Goal: Information Seeking & Learning: Learn about a topic

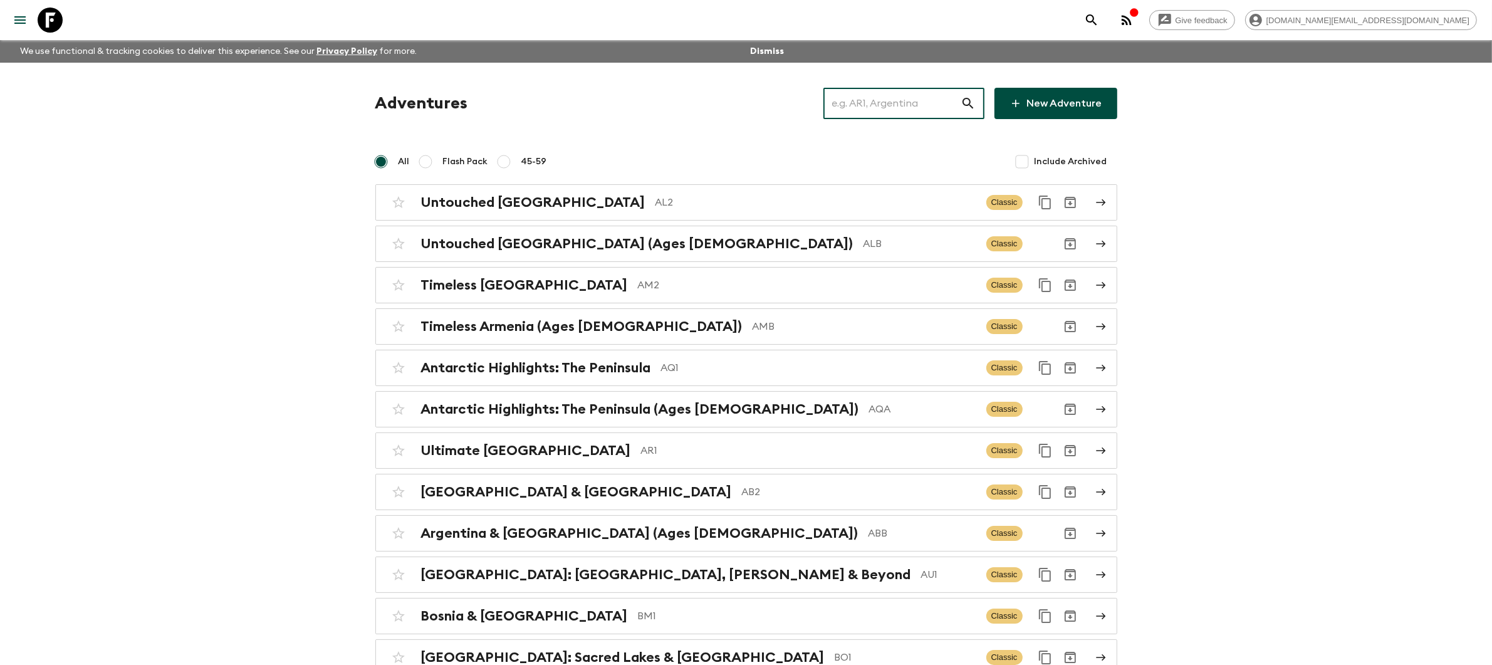
click at [878, 99] on input "text" at bounding box center [891, 103] width 137 height 35
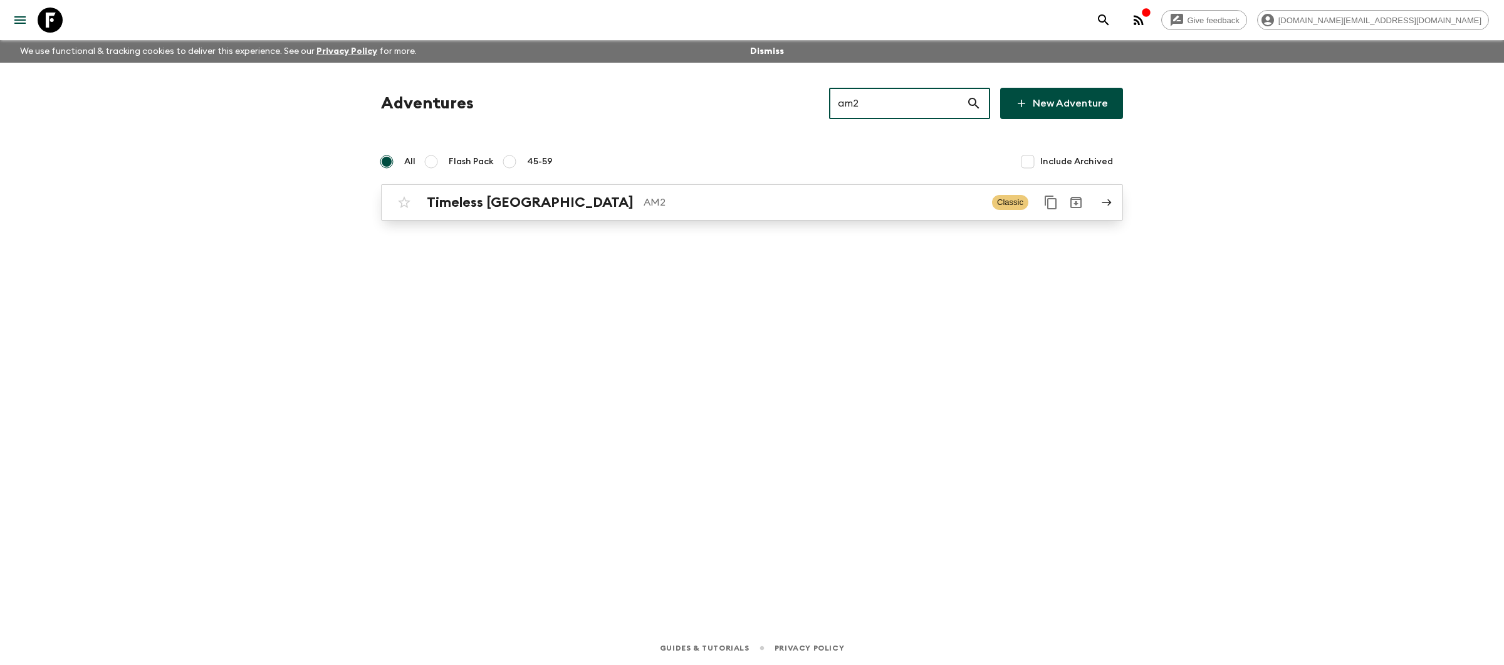
type input "am2"
click at [818, 211] on div "Timeless Armenia AM2 Classic" at bounding box center [728, 202] width 672 height 25
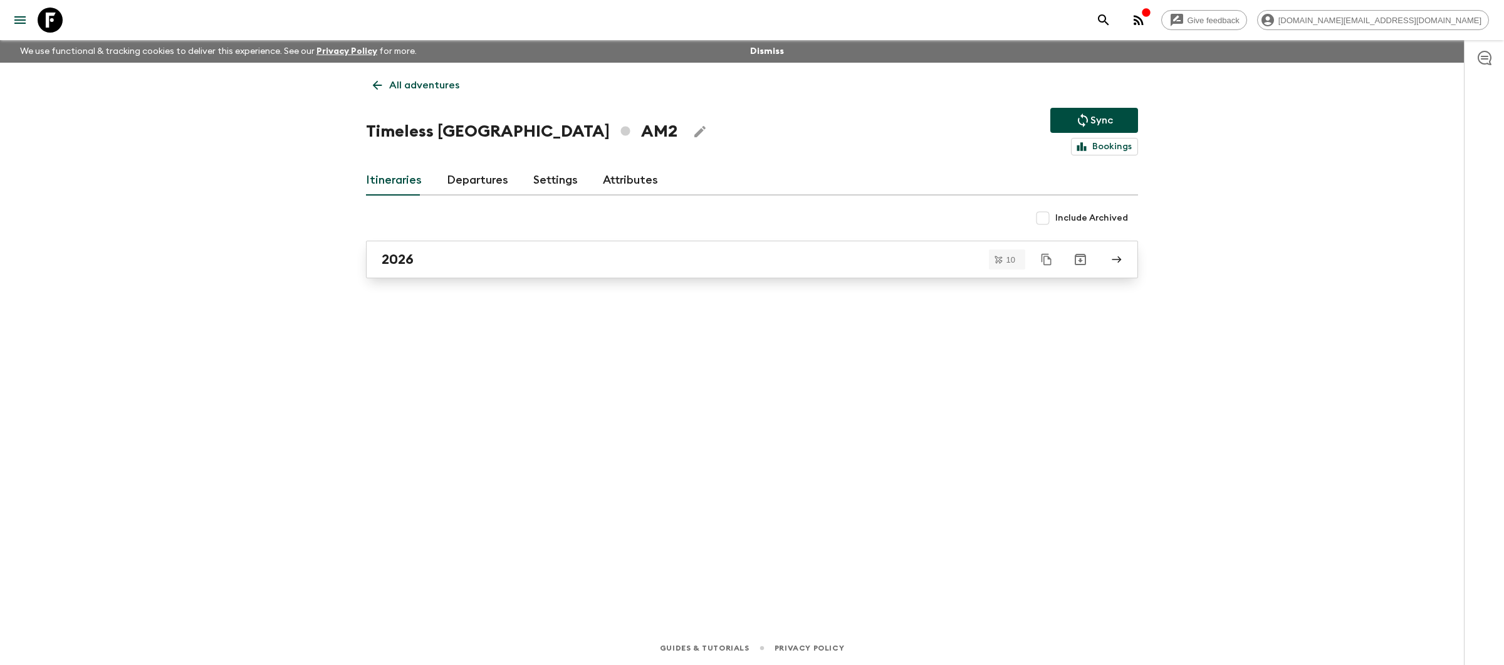
click at [746, 268] on link "2026" at bounding box center [752, 260] width 772 height 38
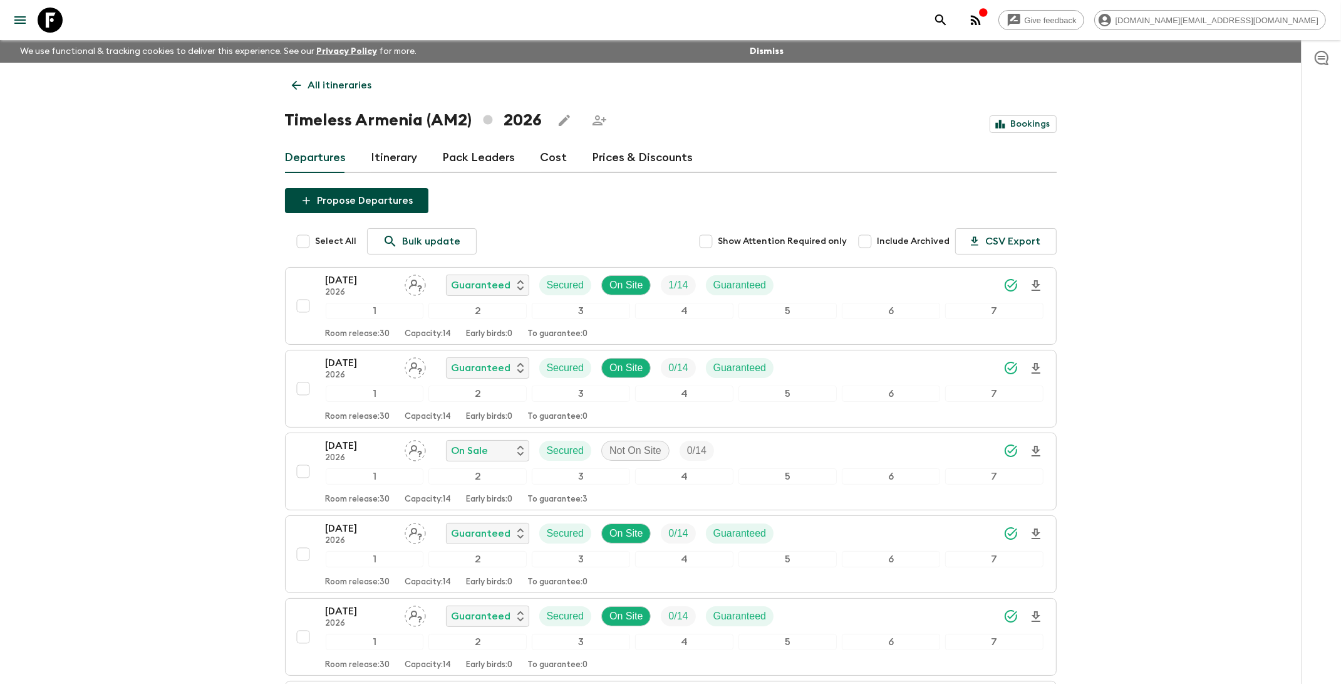
click at [305, 242] on input "Select All" at bounding box center [303, 241] width 25 height 25
checkbox input "true"
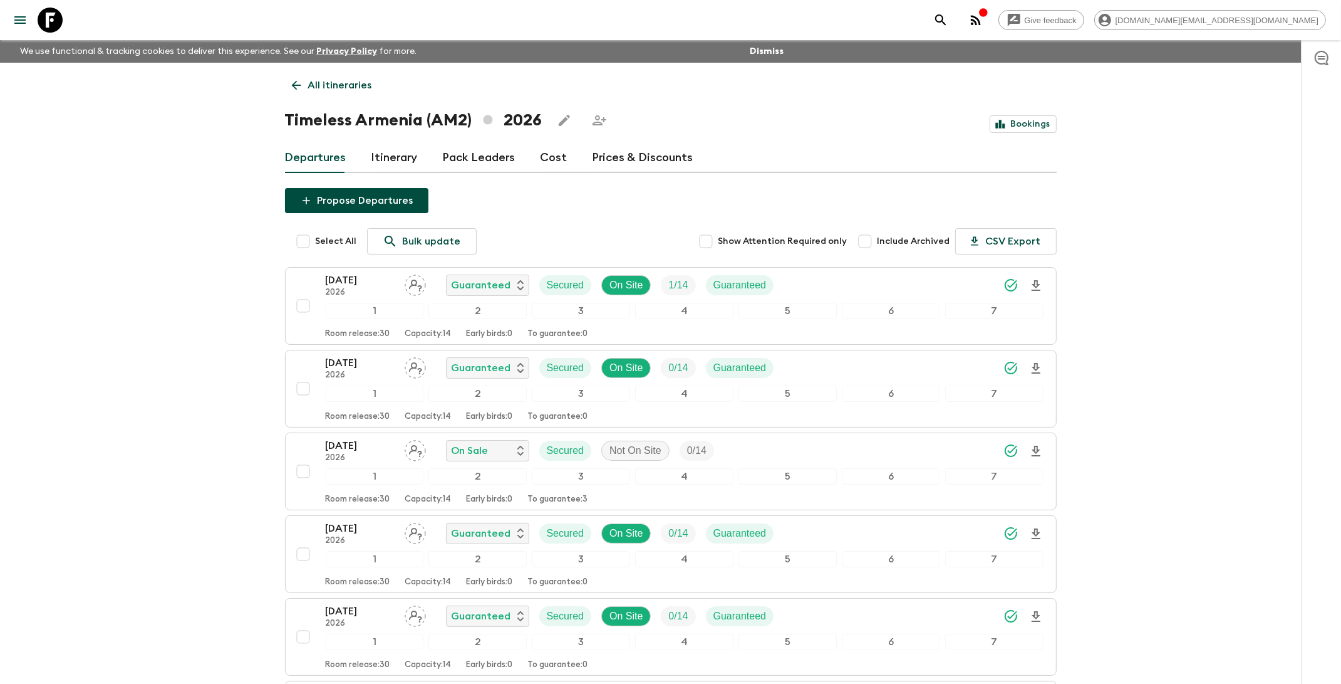
checkbox input "true"
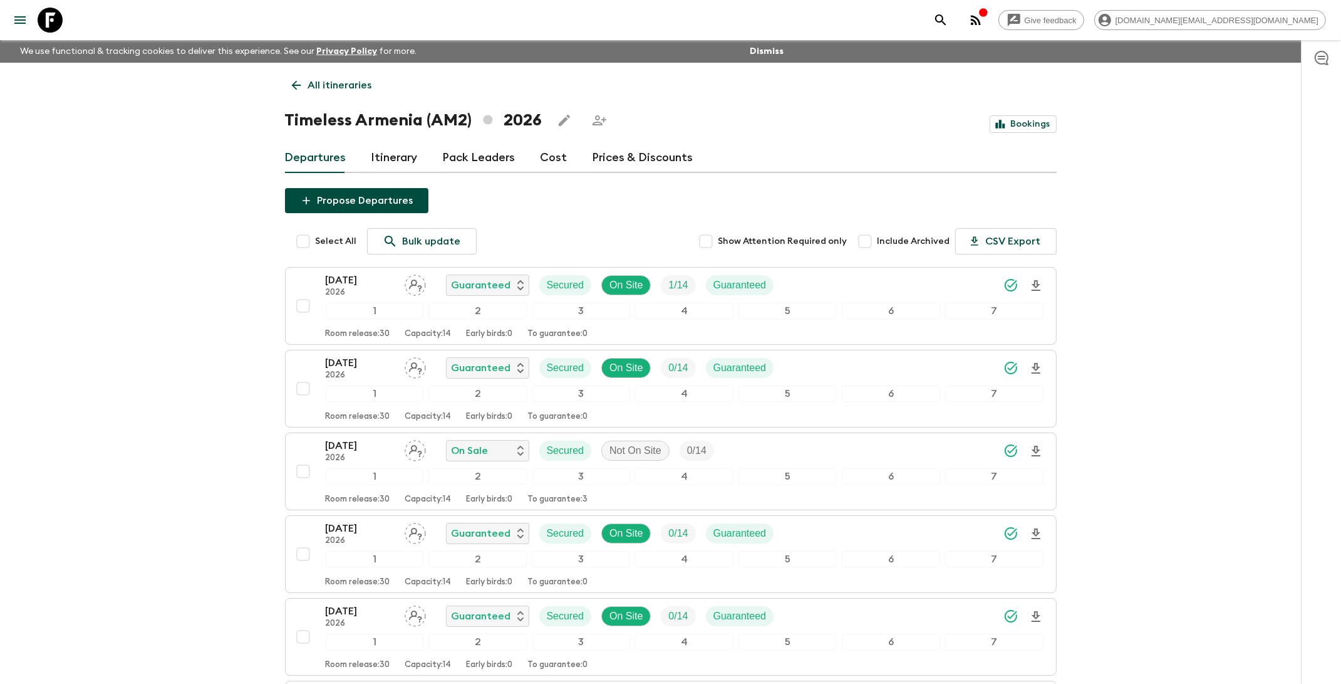
checkbox input "true"
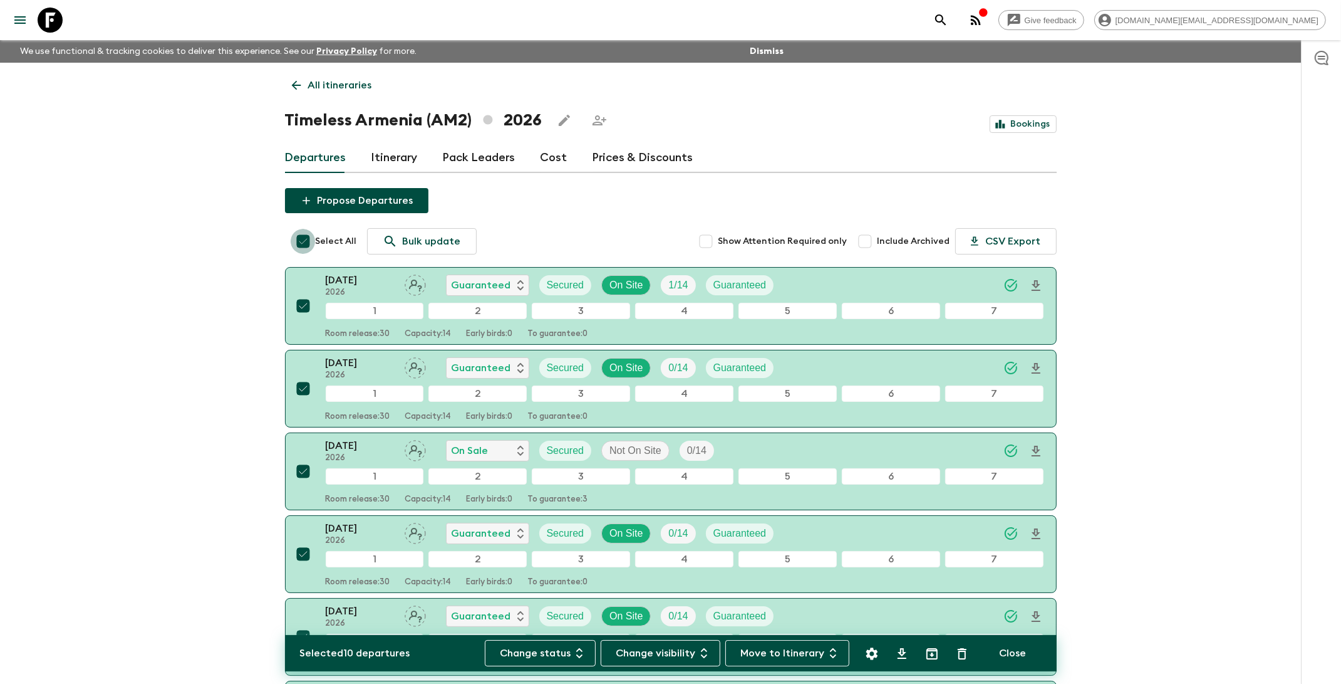
click at [305, 242] on input "Select All" at bounding box center [303, 241] width 25 height 25
checkbox input "false"
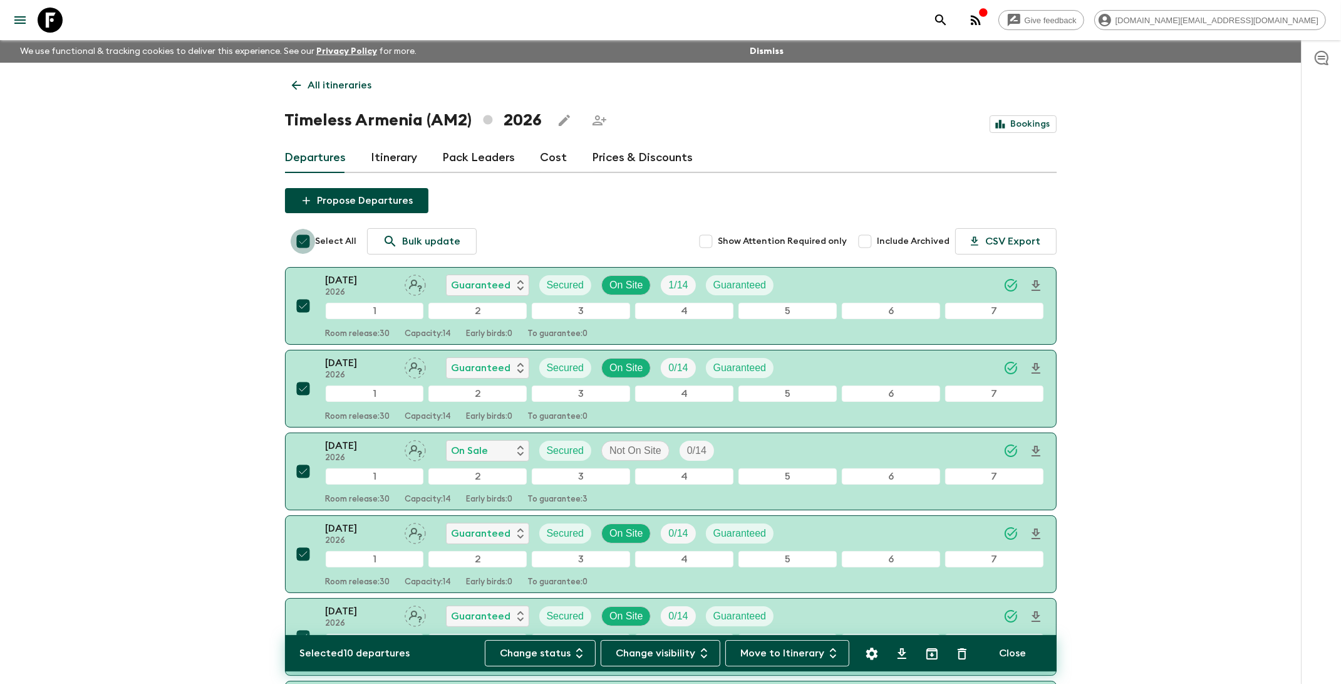
checkbox input "false"
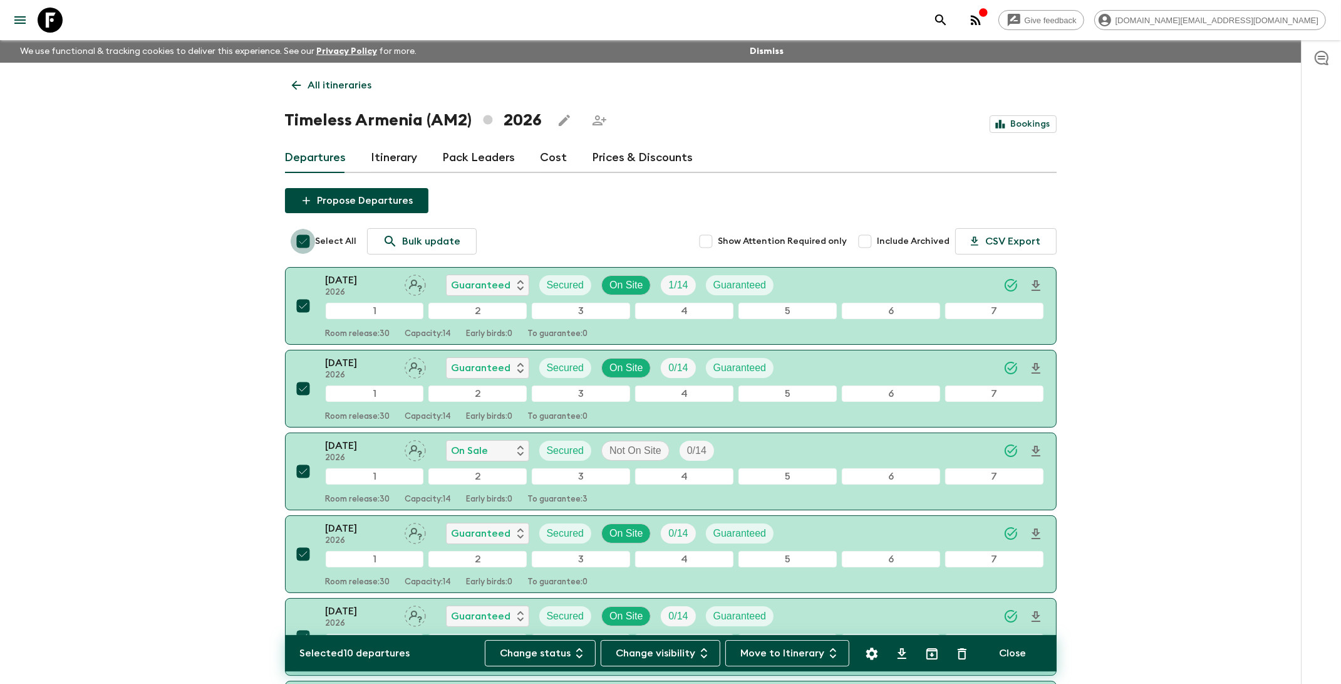
checkbox input "false"
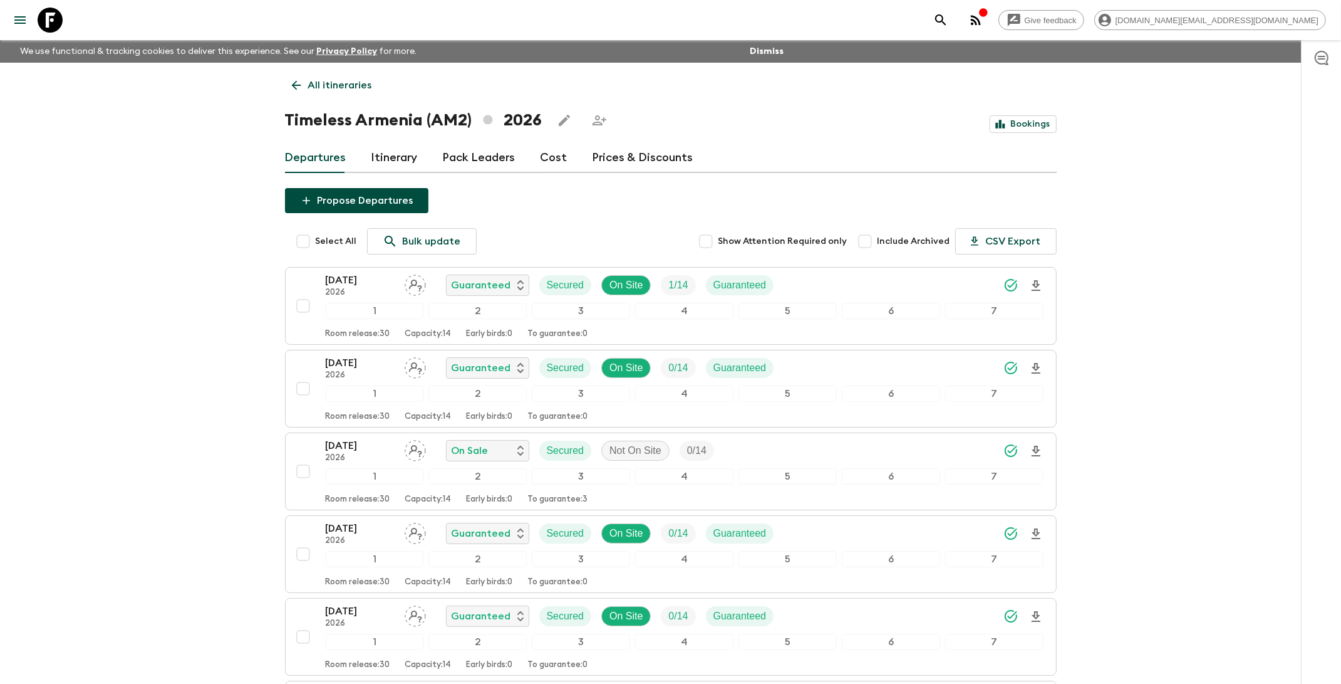
click at [305, 242] on input "Select All" at bounding box center [303, 241] width 25 height 25
checkbox input "true"
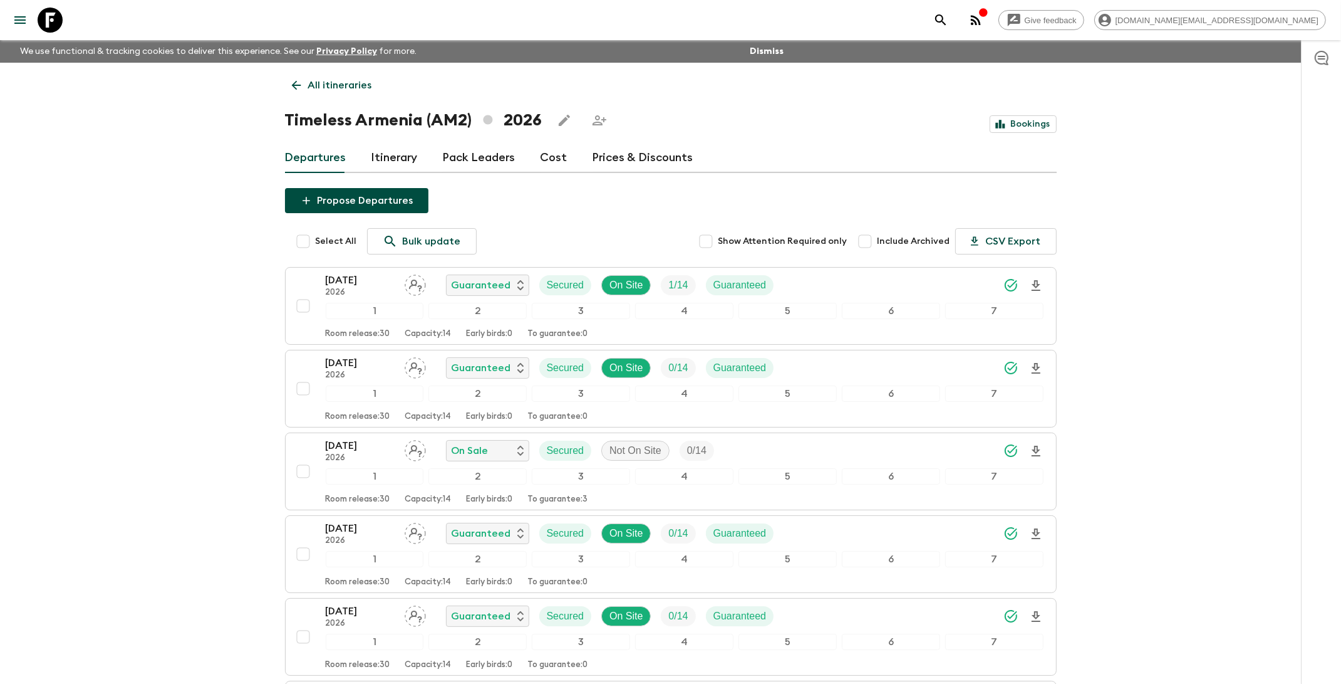
checkbox input "true"
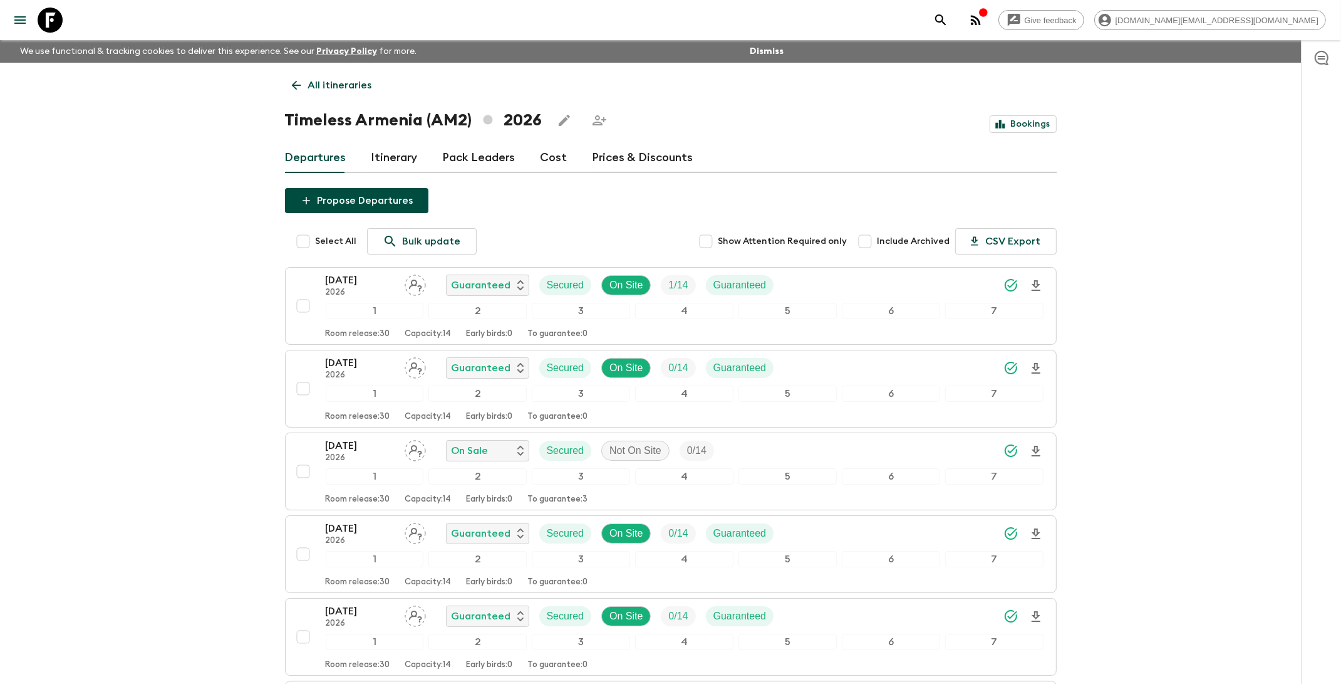
checkbox input "true"
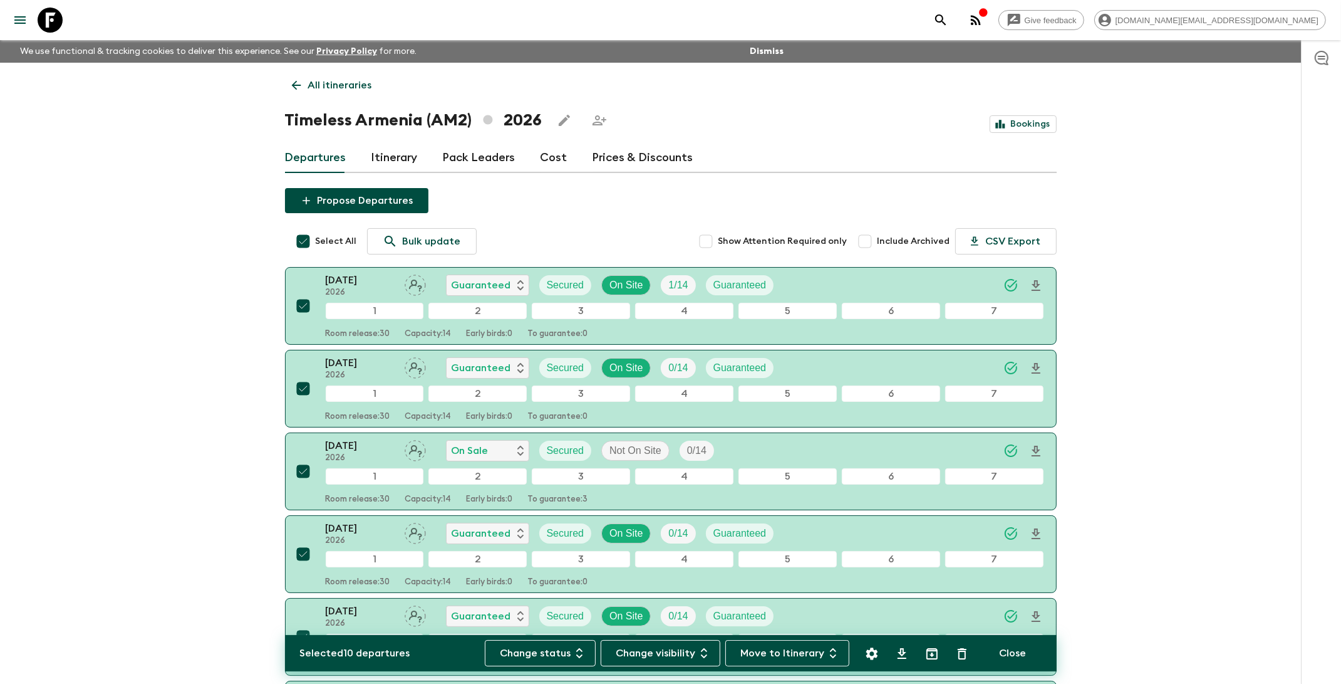
click at [305, 242] on input "Select All" at bounding box center [303, 241] width 25 height 25
checkbox input "false"
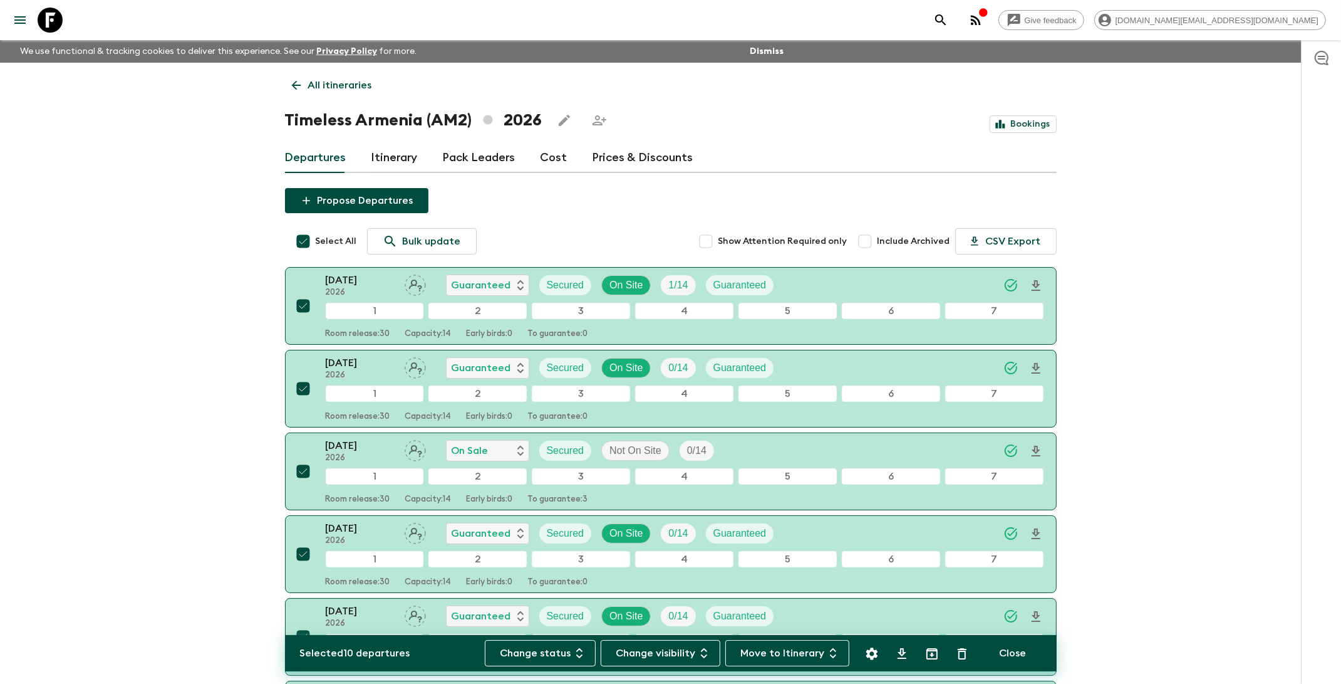
checkbox input "false"
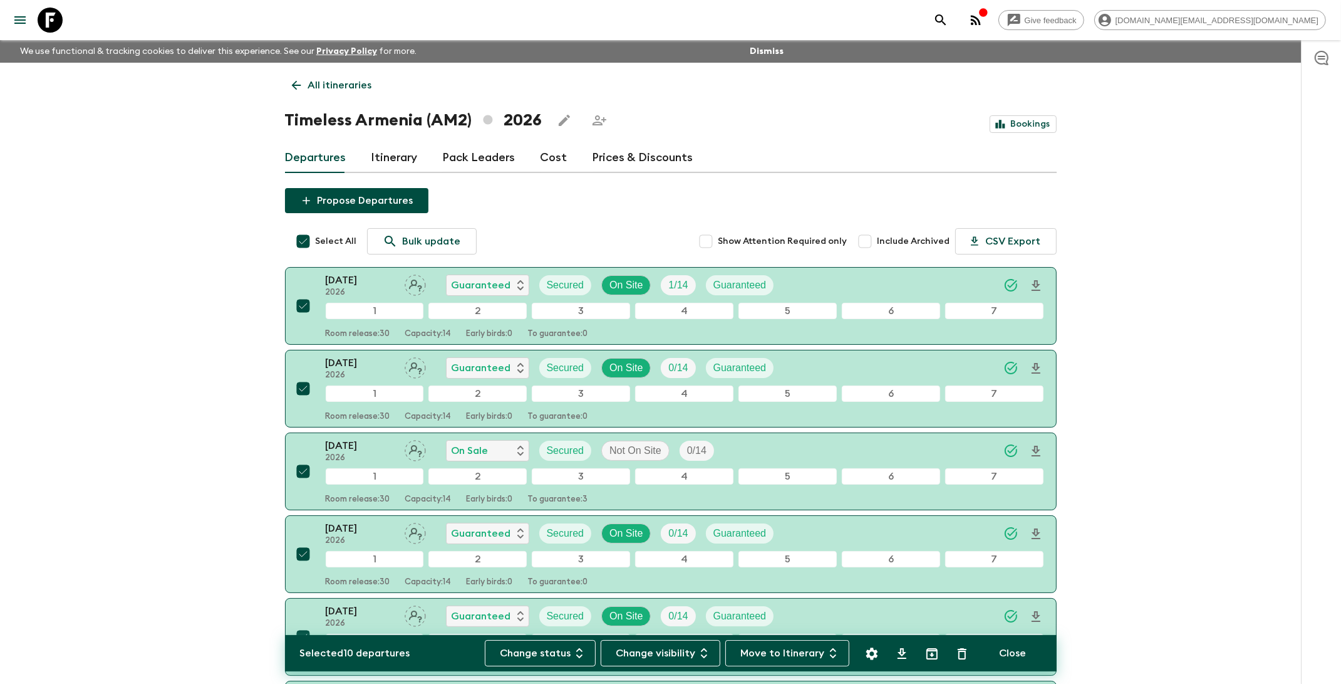
checkbox input "false"
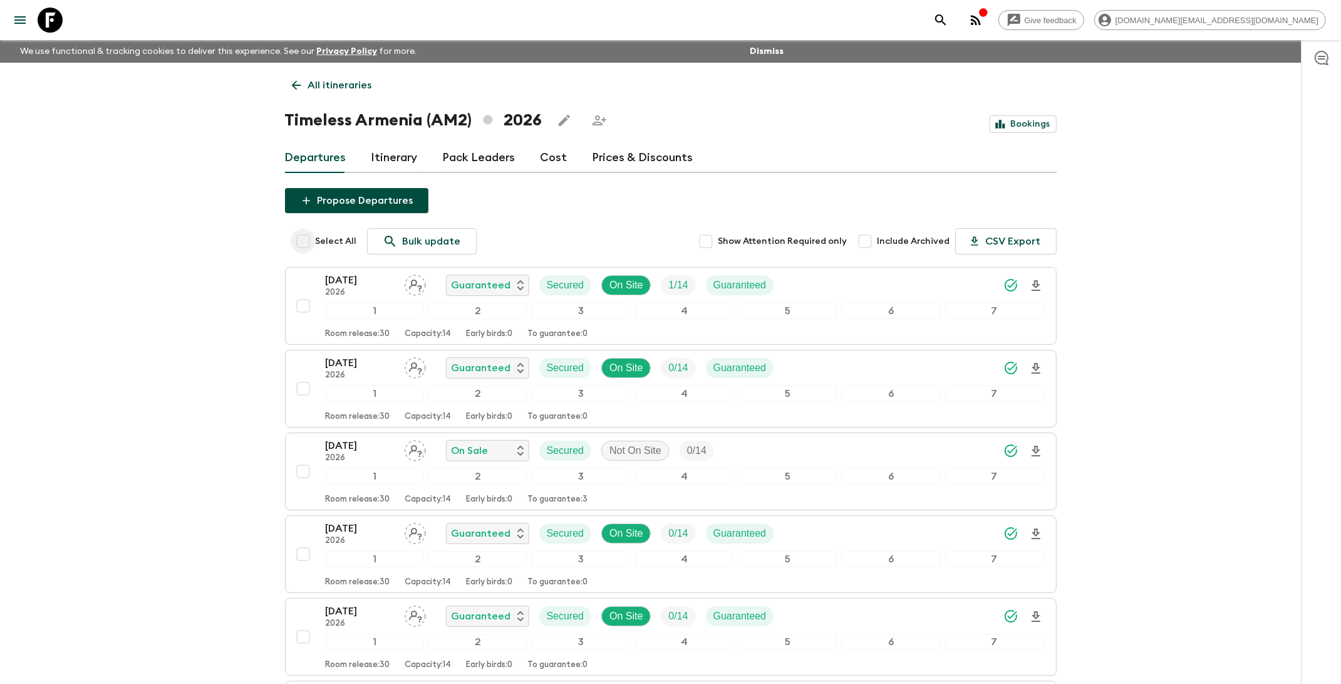
click at [312, 84] on p "All itineraries" at bounding box center [340, 85] width 64 height 15
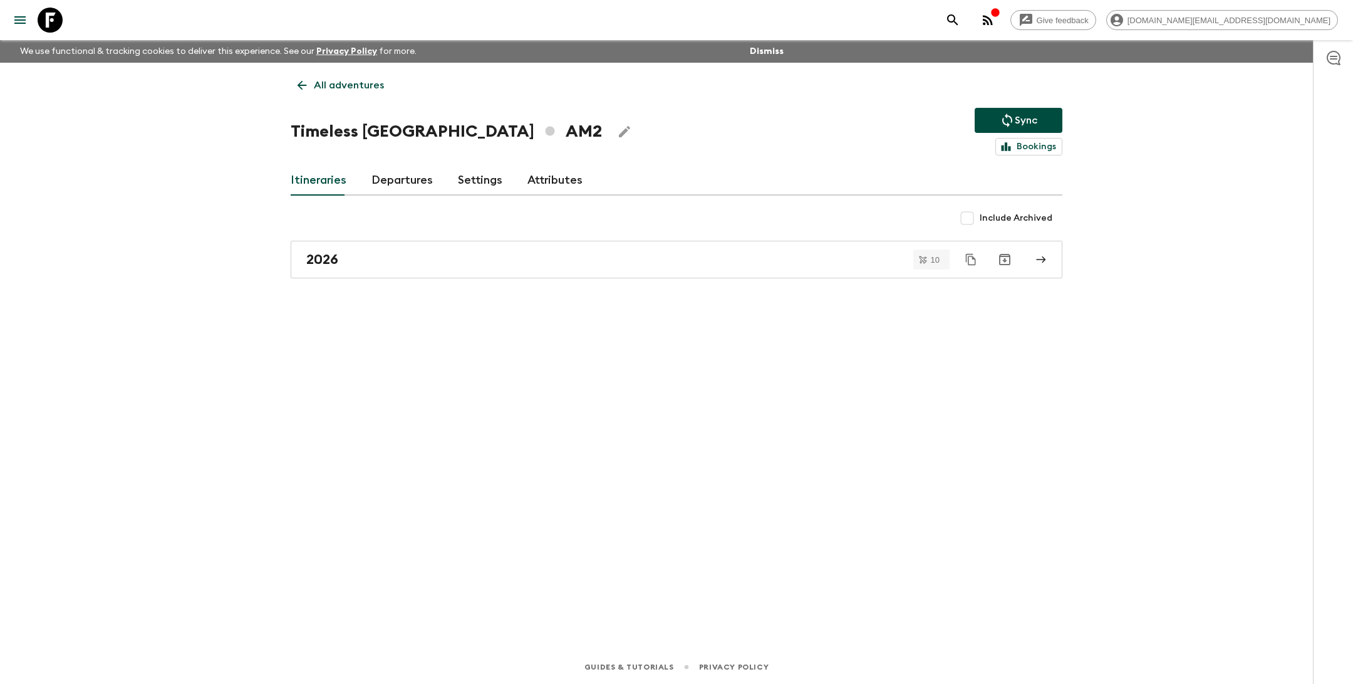
click at [343, 90] on p "All adventures" at bounding box center [349, 85] width 70 height 15
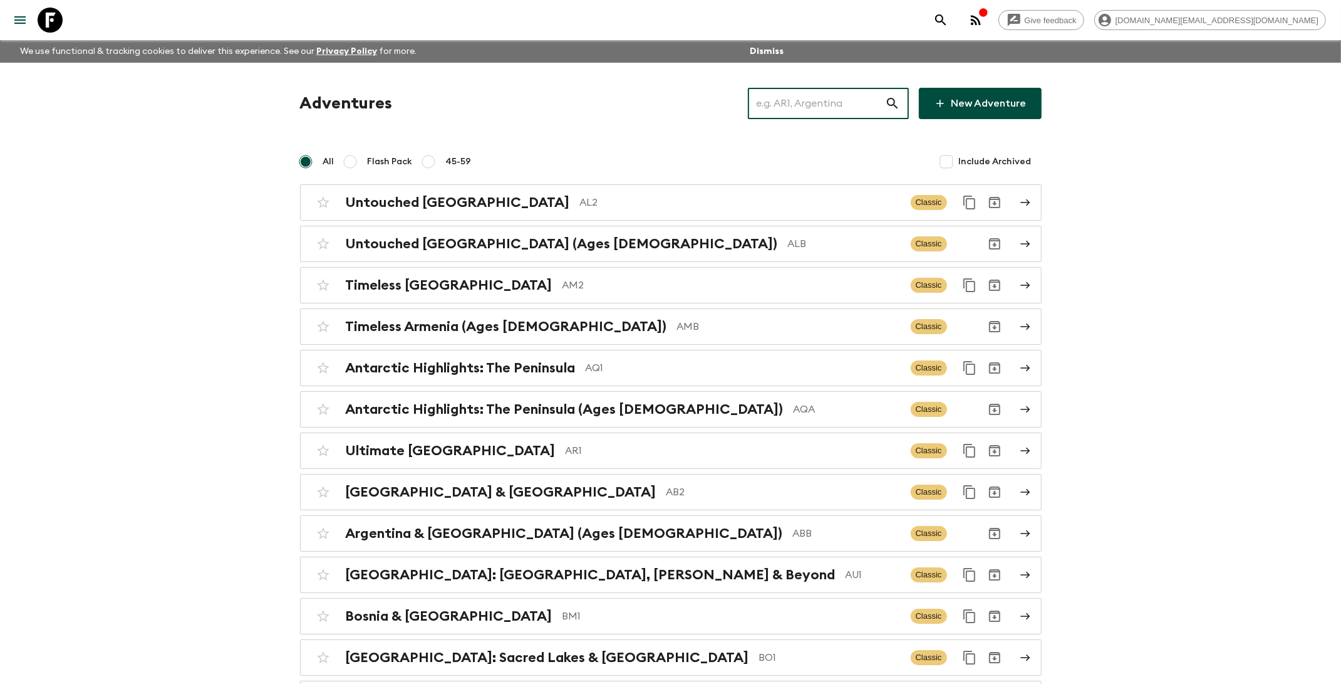
click at [833, 107] on input "text" at bounding box center [816, 103] width 137 height 35
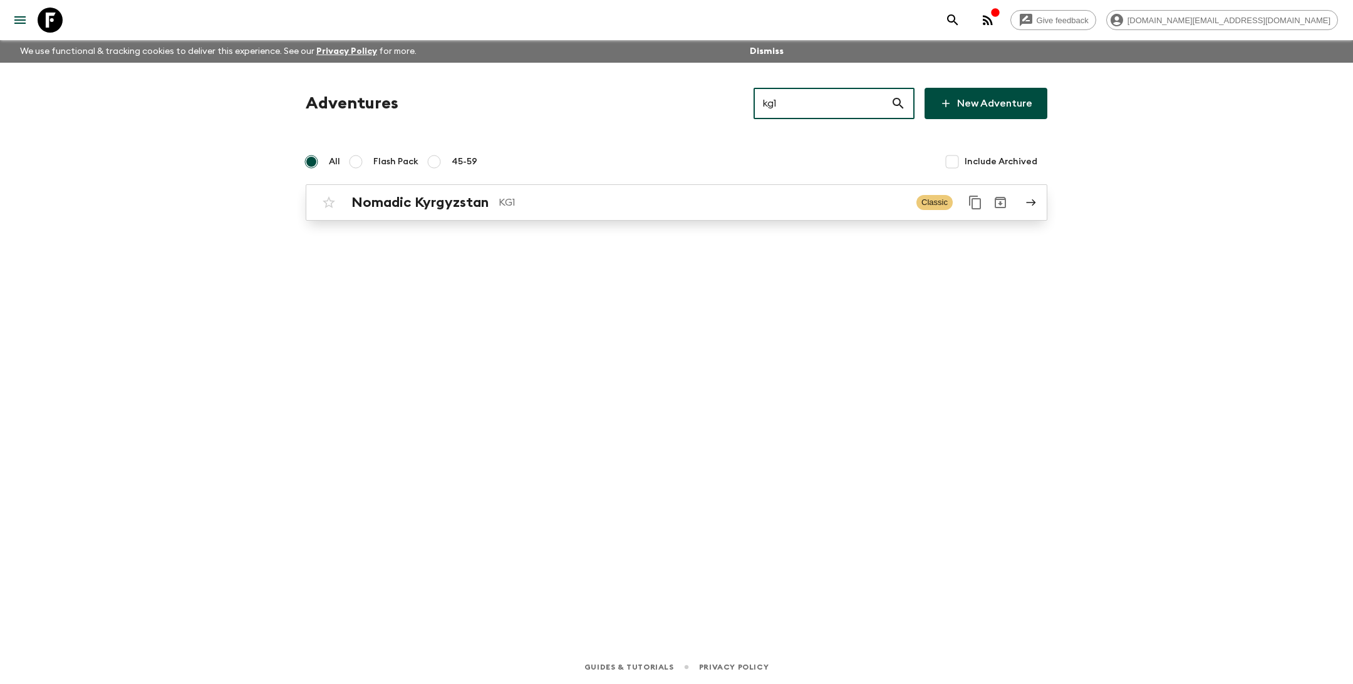
type input "kg1"
click at [609, 193] on div "Nomadic Kyrgyzstan KG1 Classic" at bounding box center [652, 202] width 672 height 25
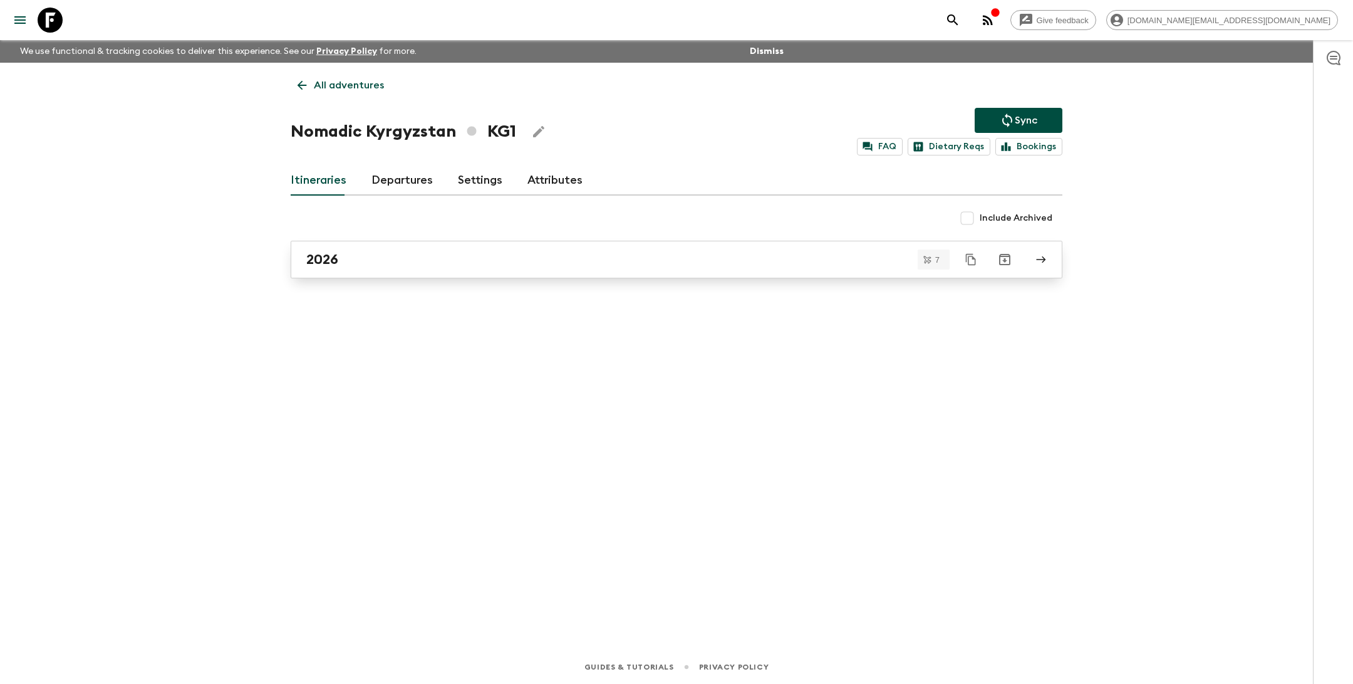
click at [516, 270] on link "2026" at bounding box center [677, 260] width 772 height 38
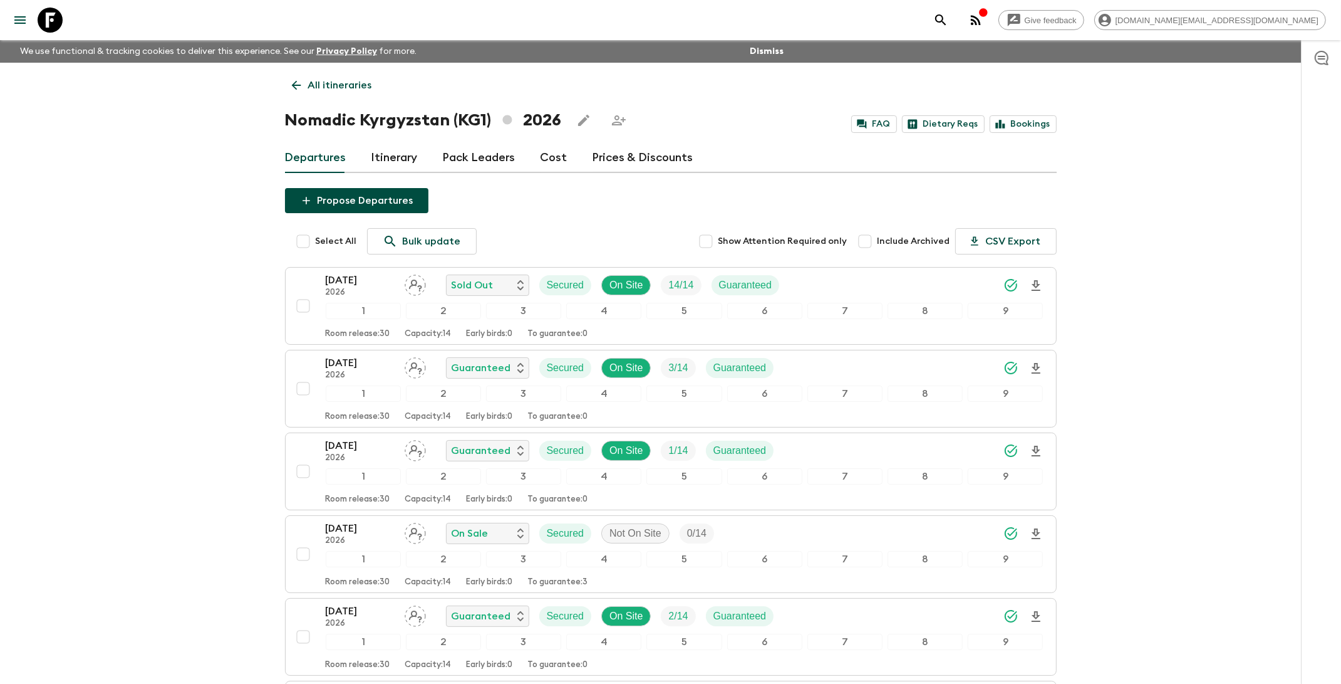
click at [301, 244] on input "Select All" at bounding box center [303, 241] width 25 height 25
checkbox input "true"
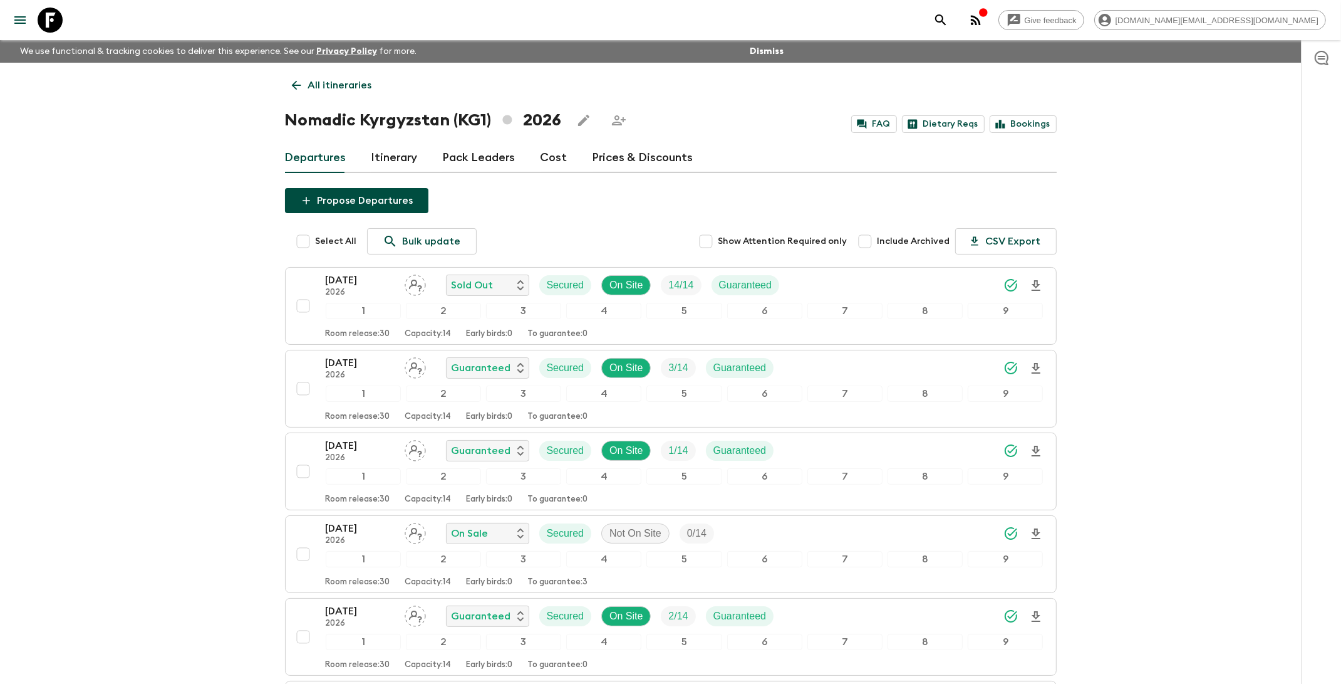
checkbox input "true"
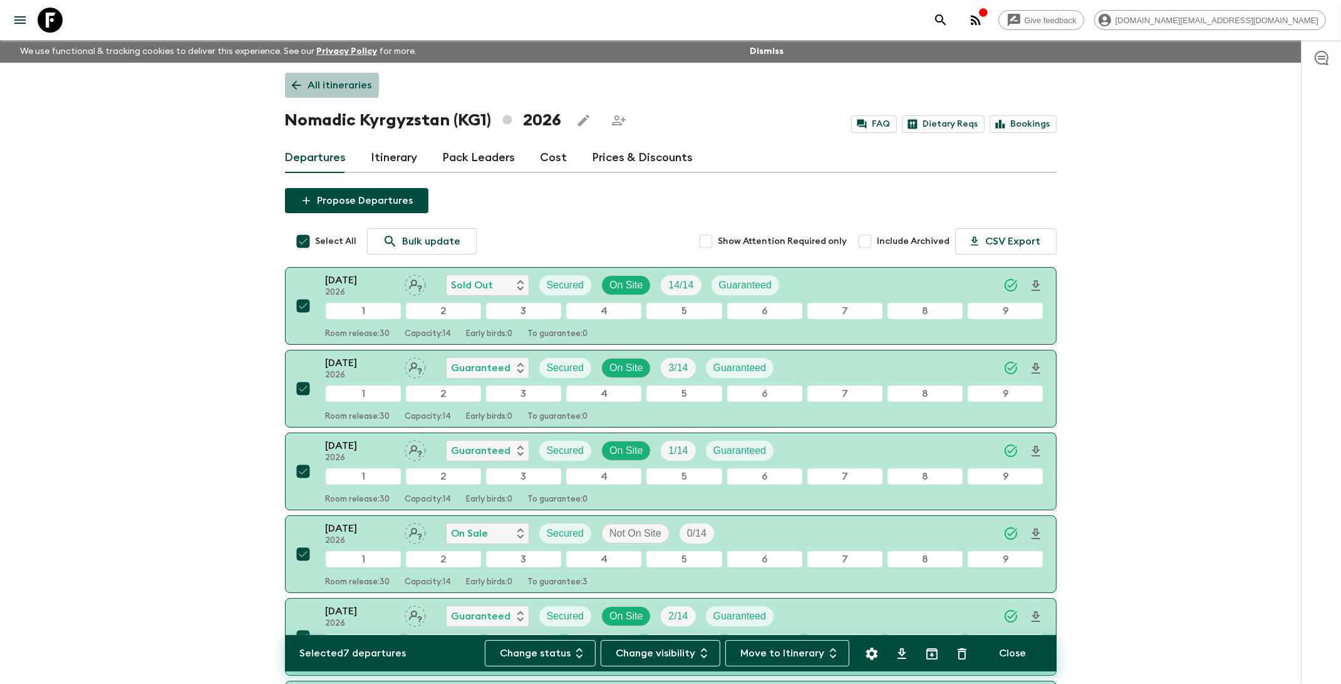
click at [317, 83] on p "All itineraries" at bounding box center [340, 85] width 64 height 15
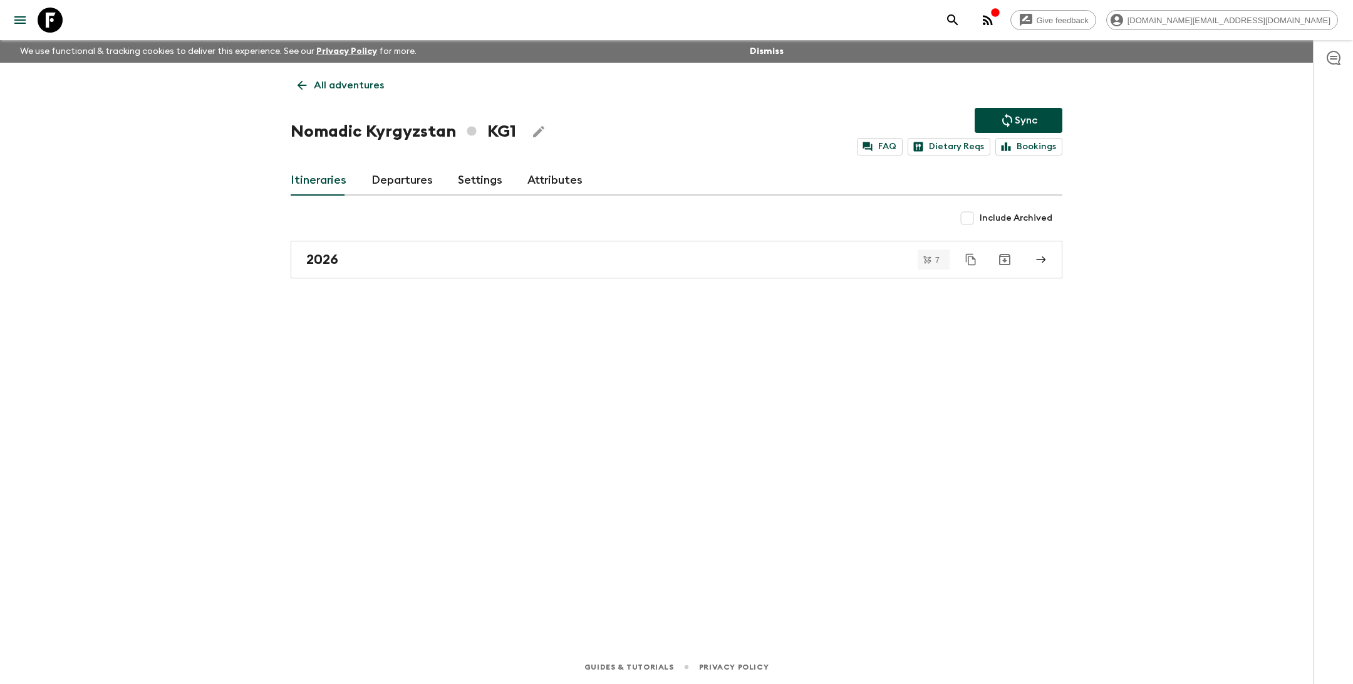
click at [349, 80] on p "All adventures" at bounding box center [349, 85] width 70 height 15
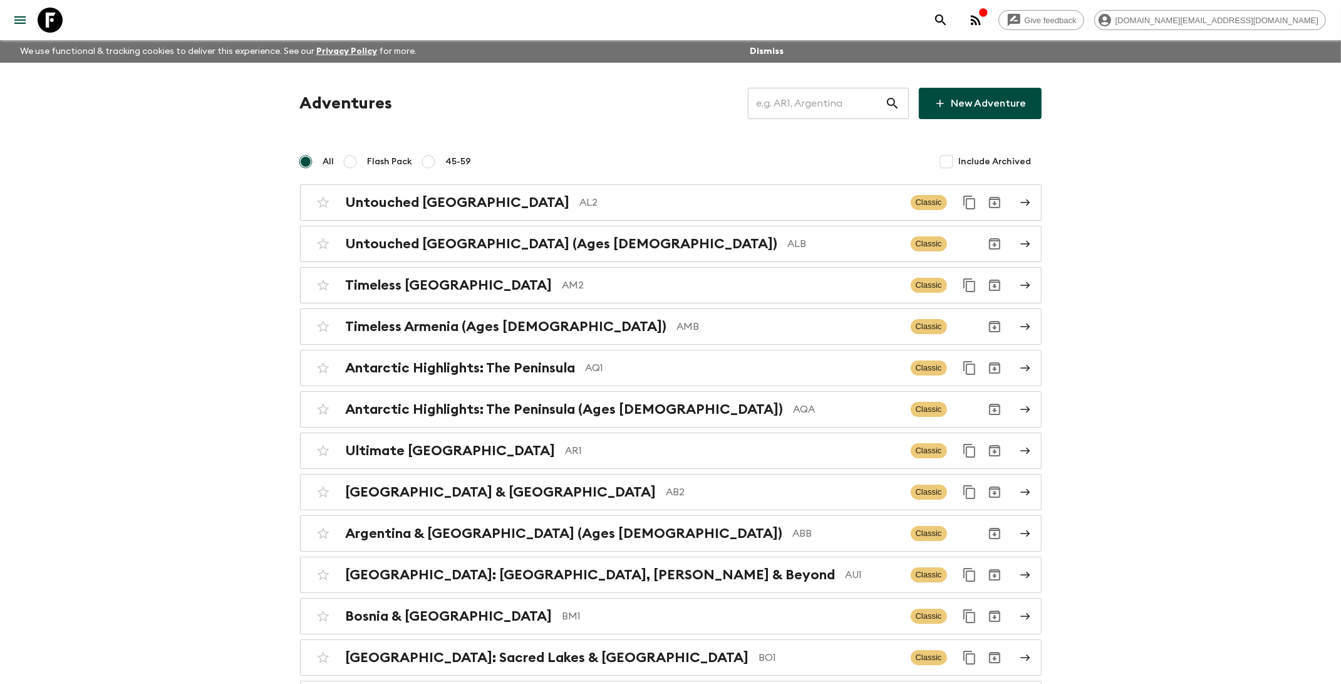
click at [849, 101] on input "text" at bounding box center [816, 103] width 137 height 35
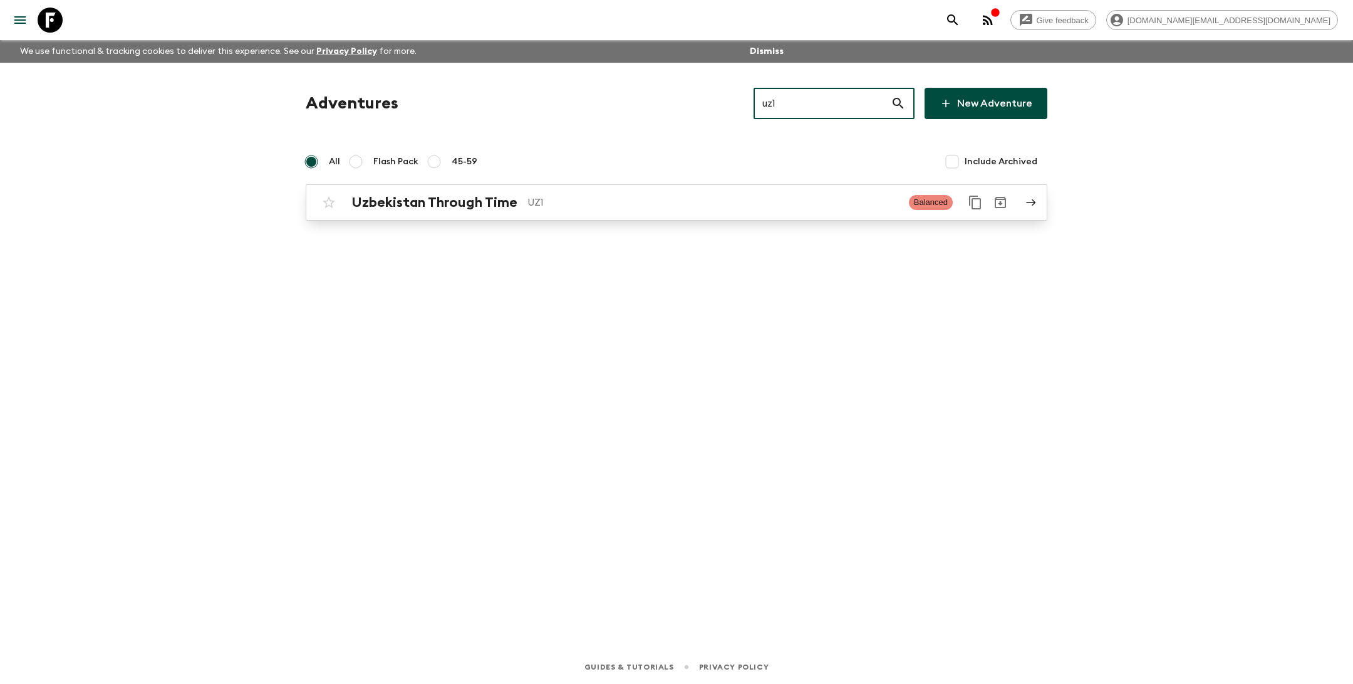
type input "uz1"
click at [729, 212] on div "Uzbekistan Through Time UZ1 Balanced" at bounding box center [652, 202] width 672 height 25
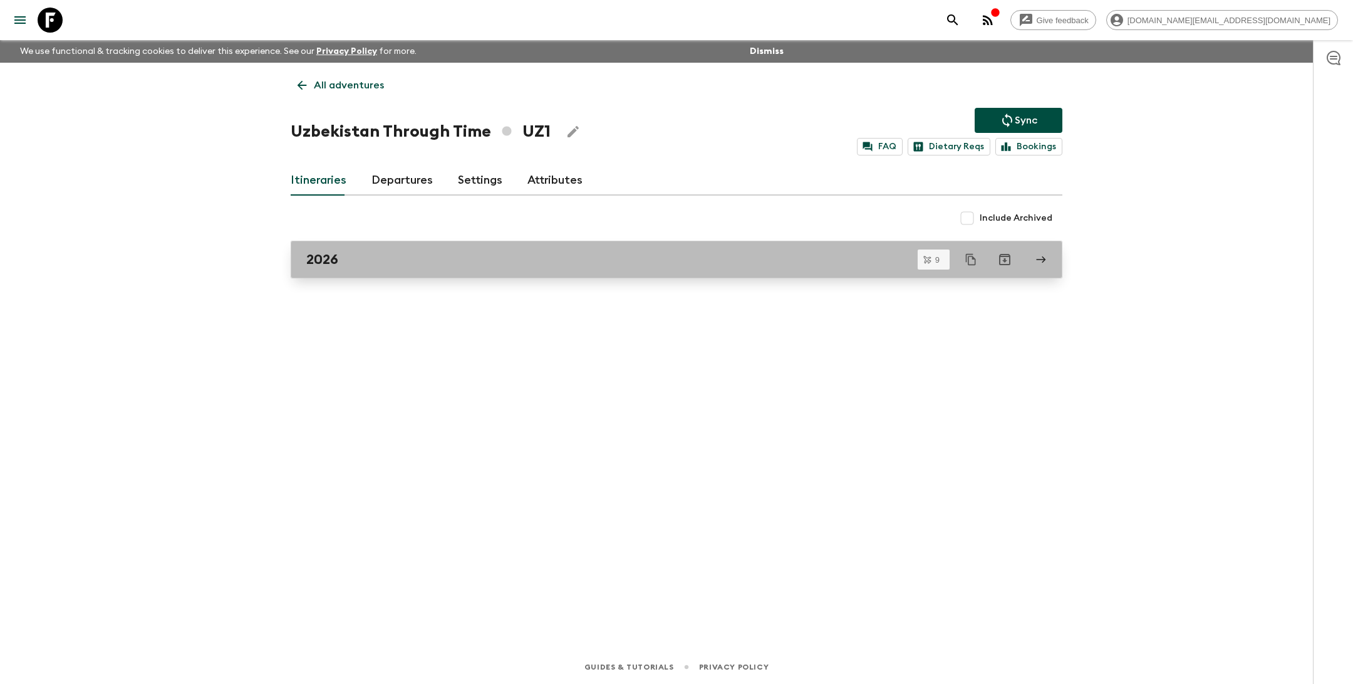
click at [373, 259] on div "2026" at bounding box center [664, 259] width 717 height 16
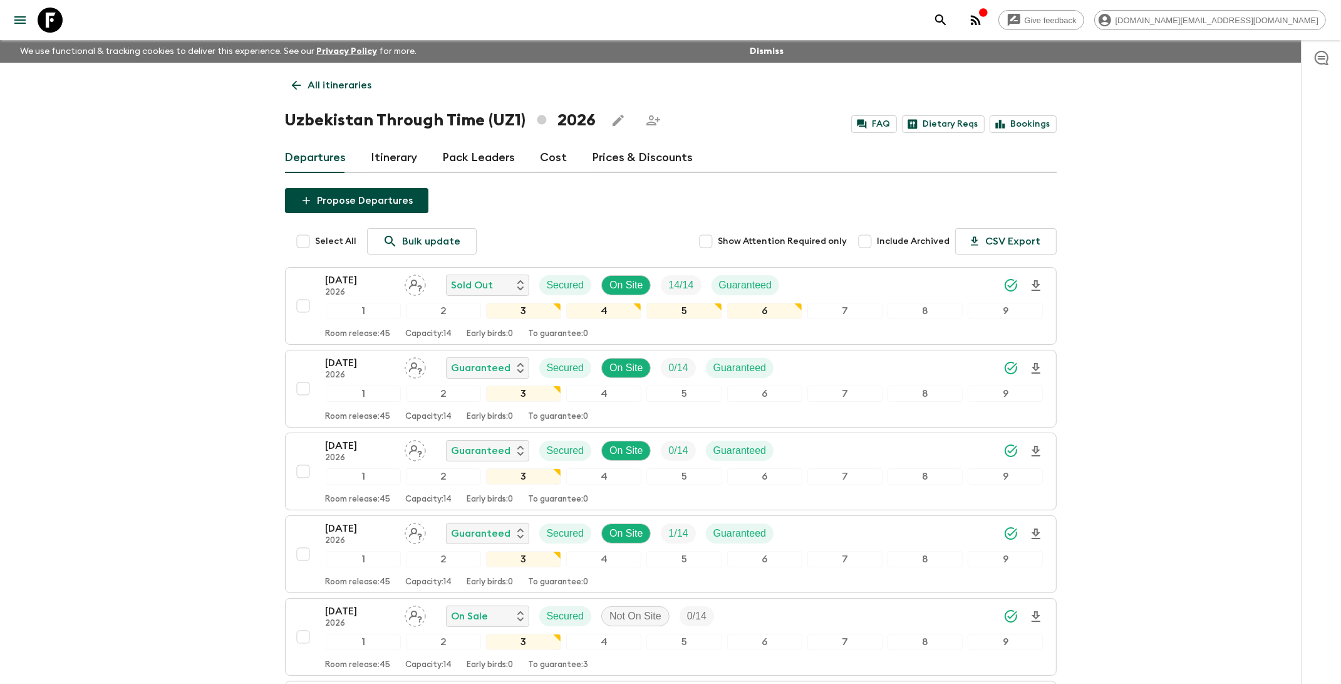
click at [302, 242] on input "Select All" at bounding box center [303, 241] width 25 height 25
checkbox input "true"
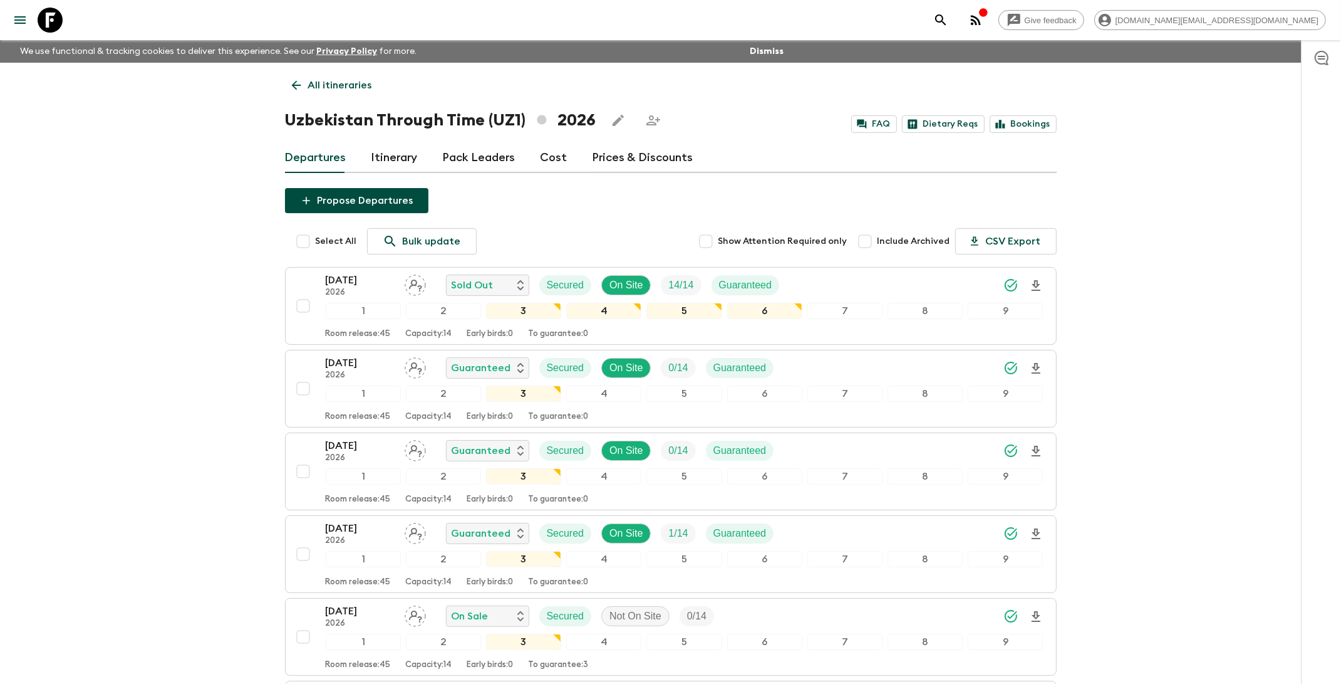
checkbox input "true"
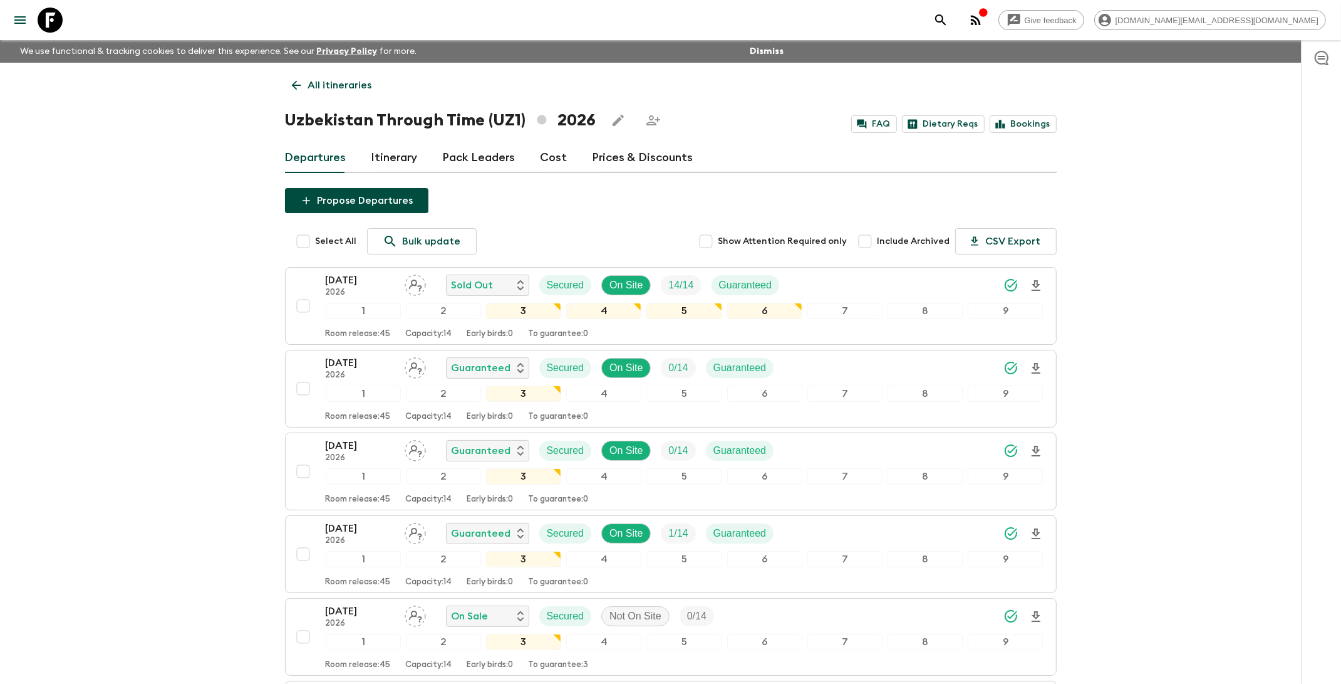
checkbox input "true"
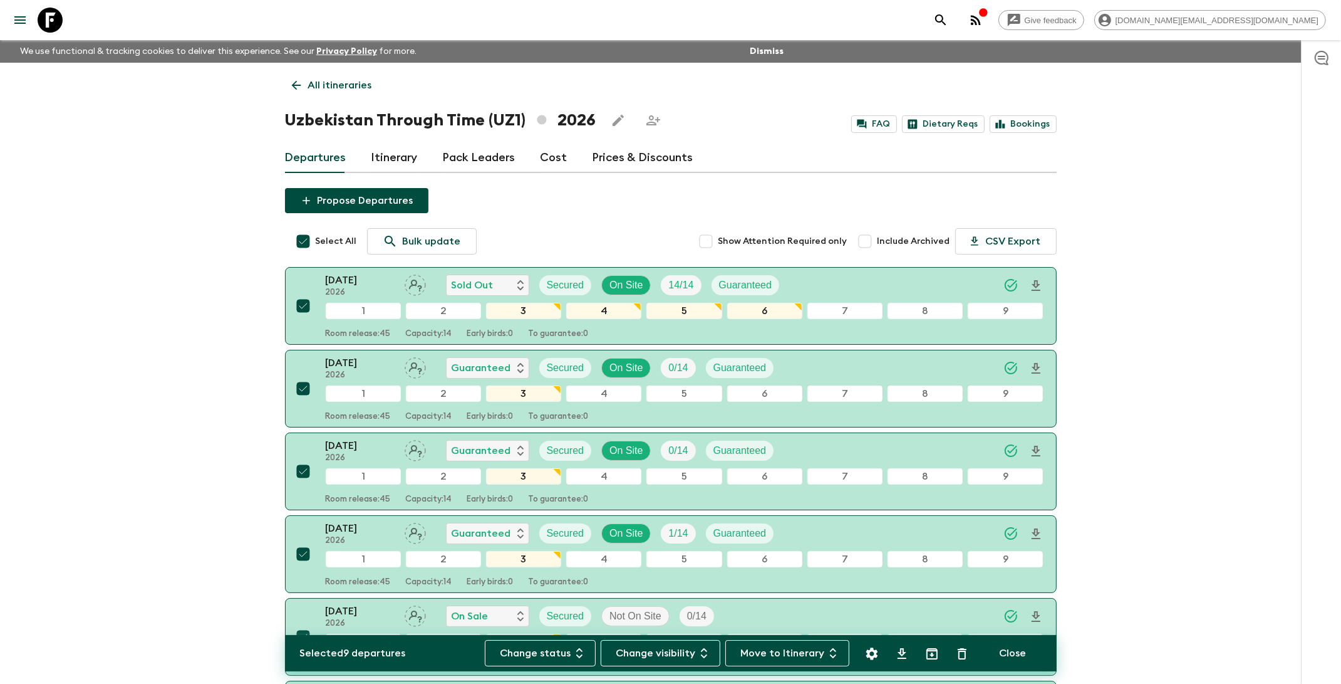
click at [302, 245] on input "Select All" at bounding box center [303, 241] width 25 height 25
checkbox input "false"
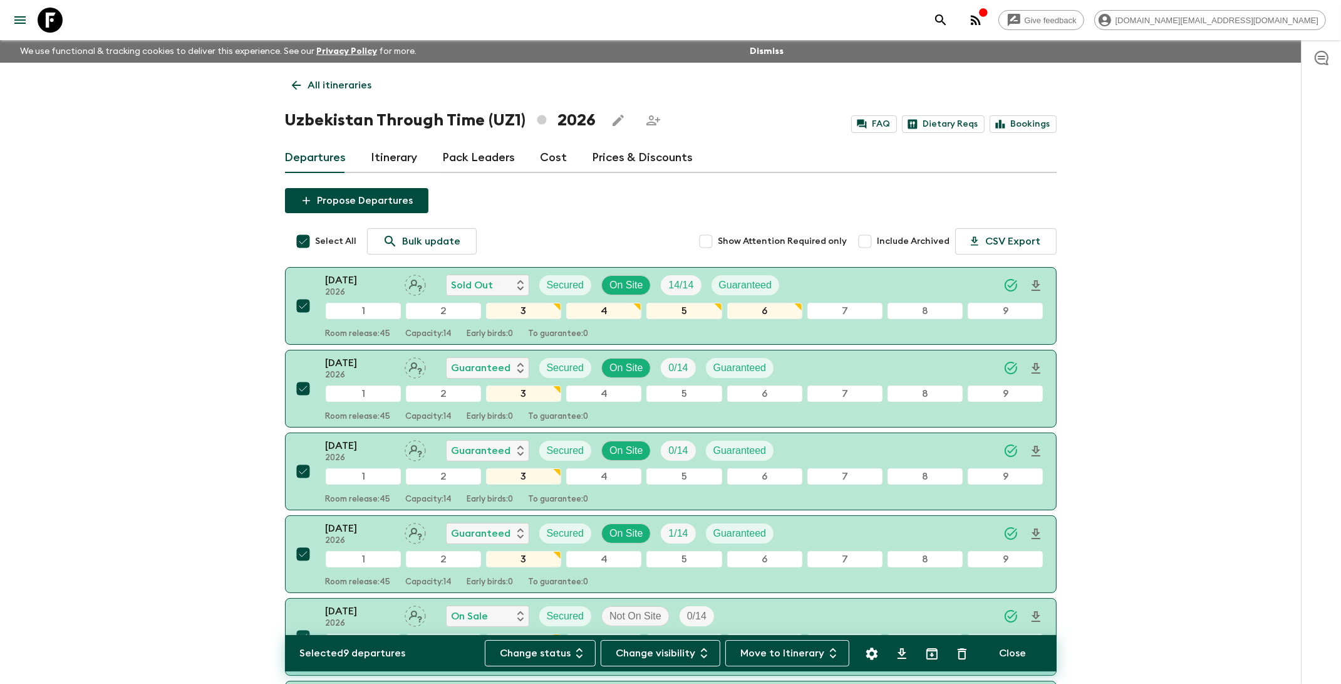
checkbox input "false"
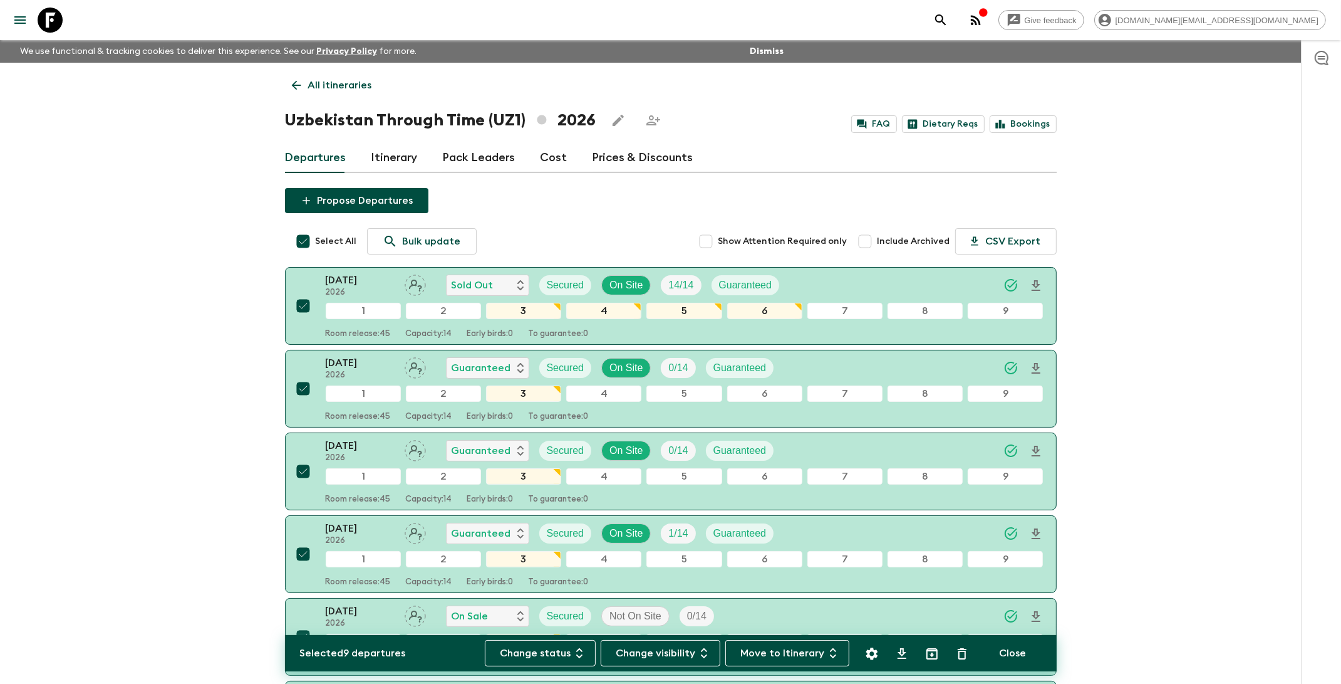
checkbox input "false"
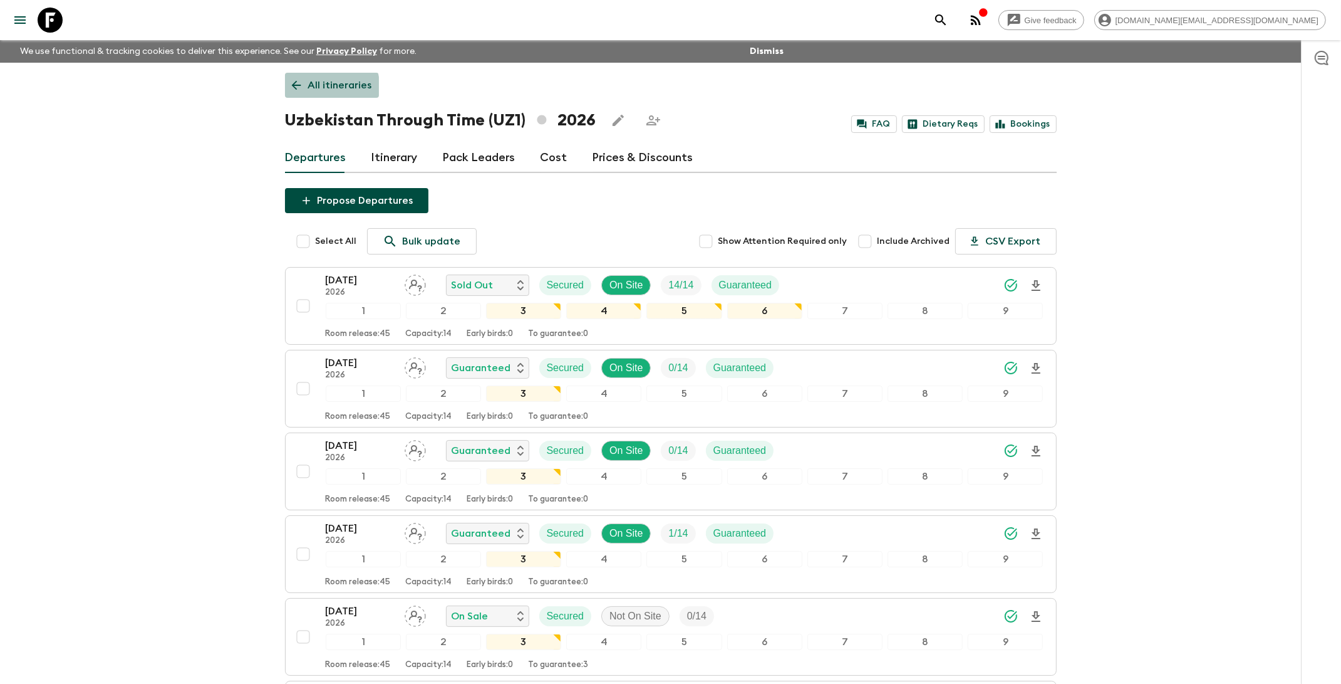
click at [310, 90] on p "All itineraries" at bounding box center [340, 85] width 64 height 15
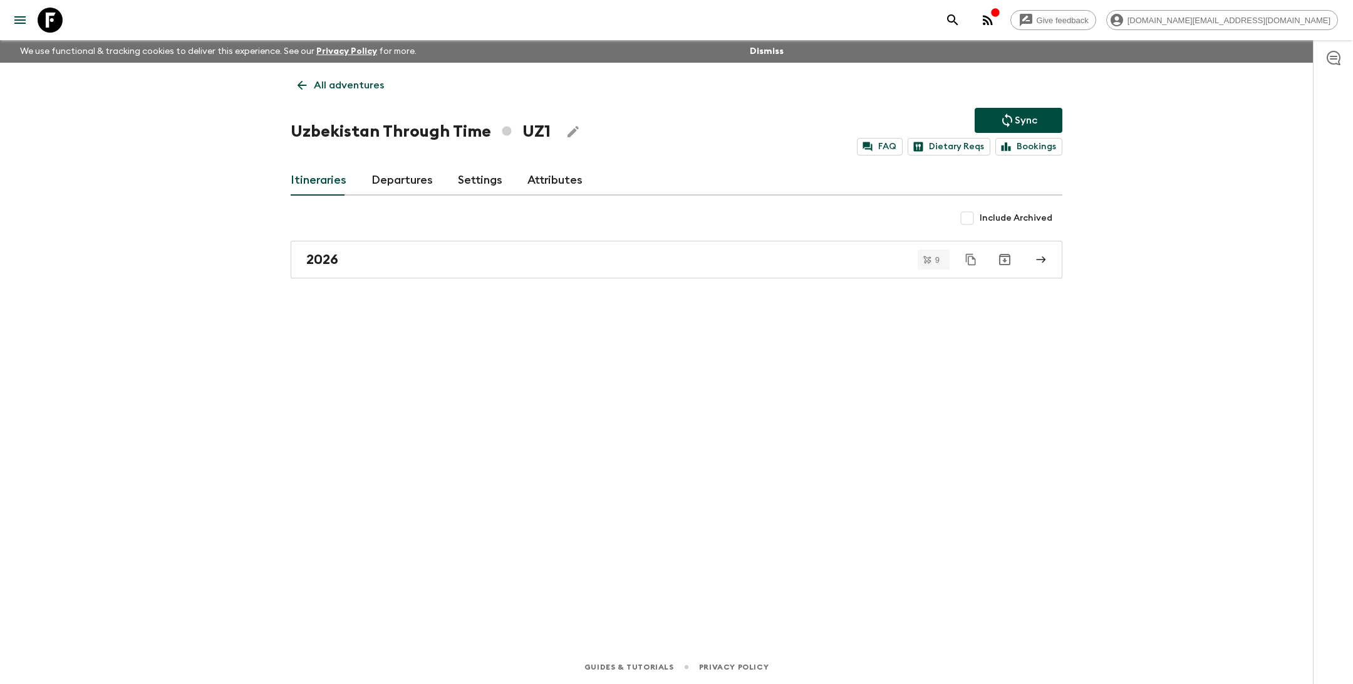
click at [326, 78] on p "All adventures" at bounding box center [349, 85] width 70 height 15
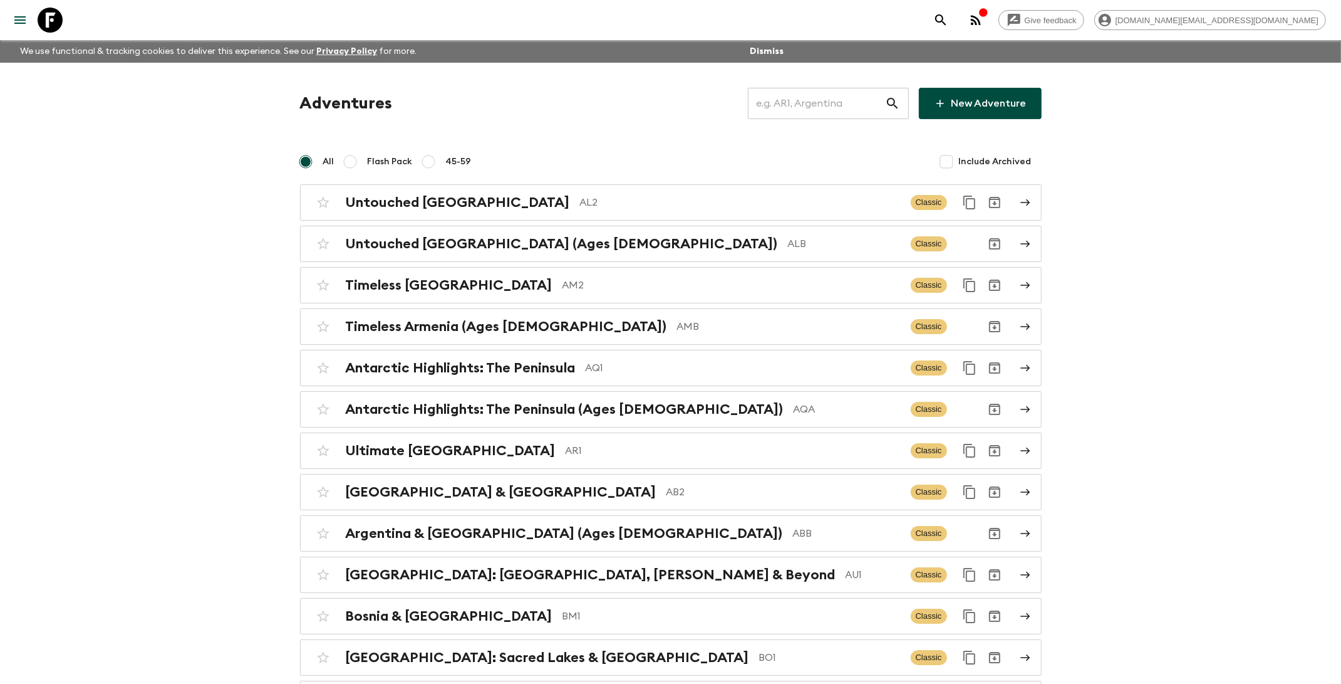
click at [779, 100] on input "text" at bounding box center [816, 103] width 137 height 35
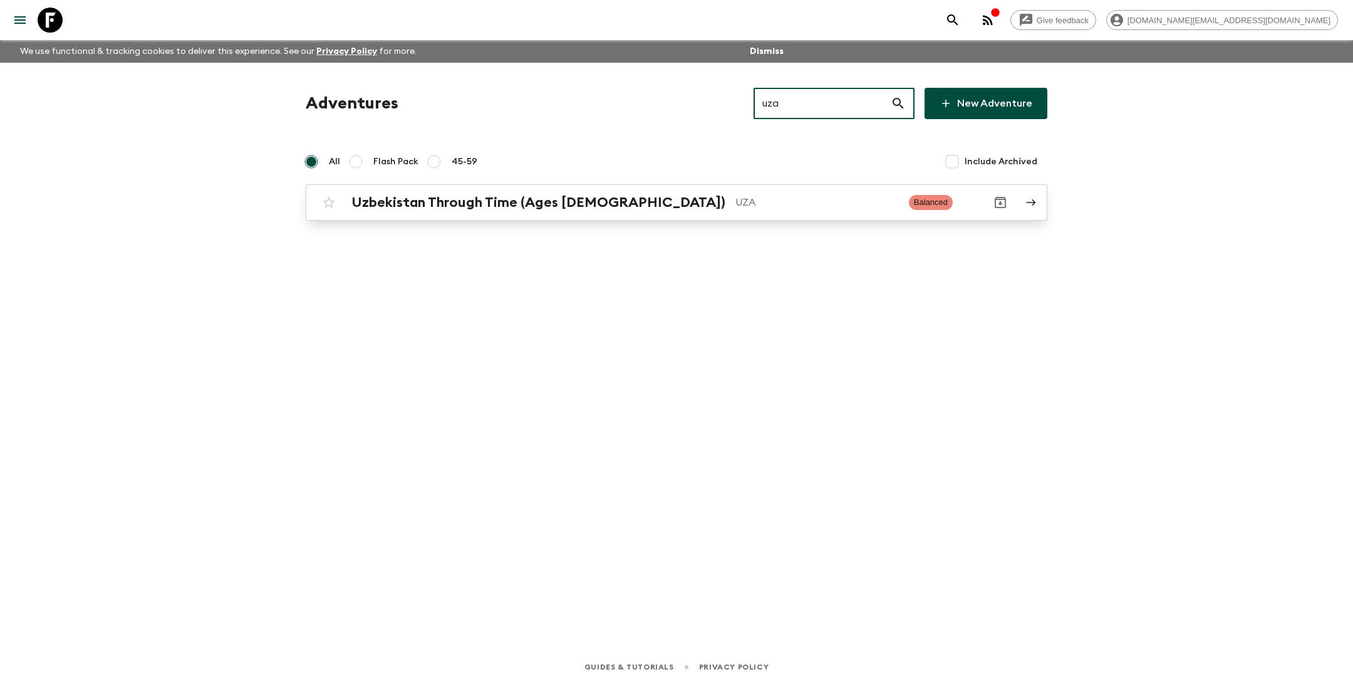
type input "uza"
click at [736, 207] on p "UZA" at bounding box center [818, 202] width 164 height 15
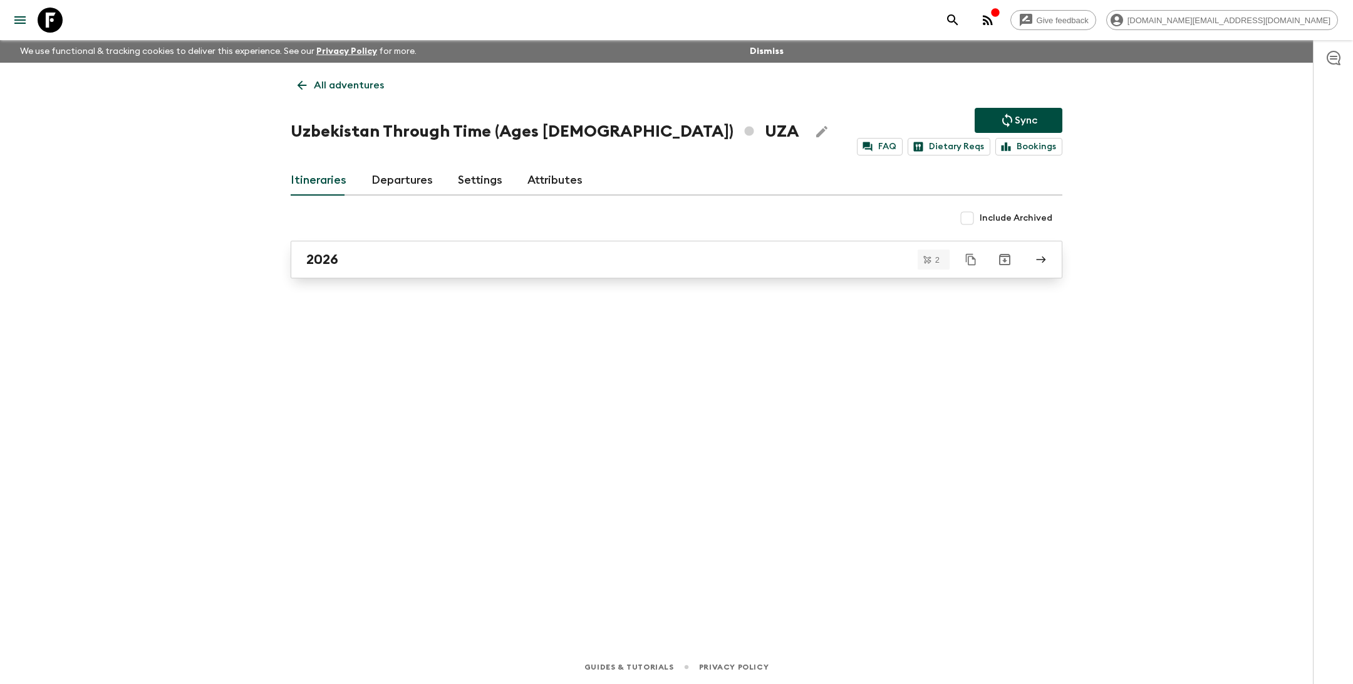
click at [574, 253] on div "2026" at bounding box center [664, 259] width 717 height 16
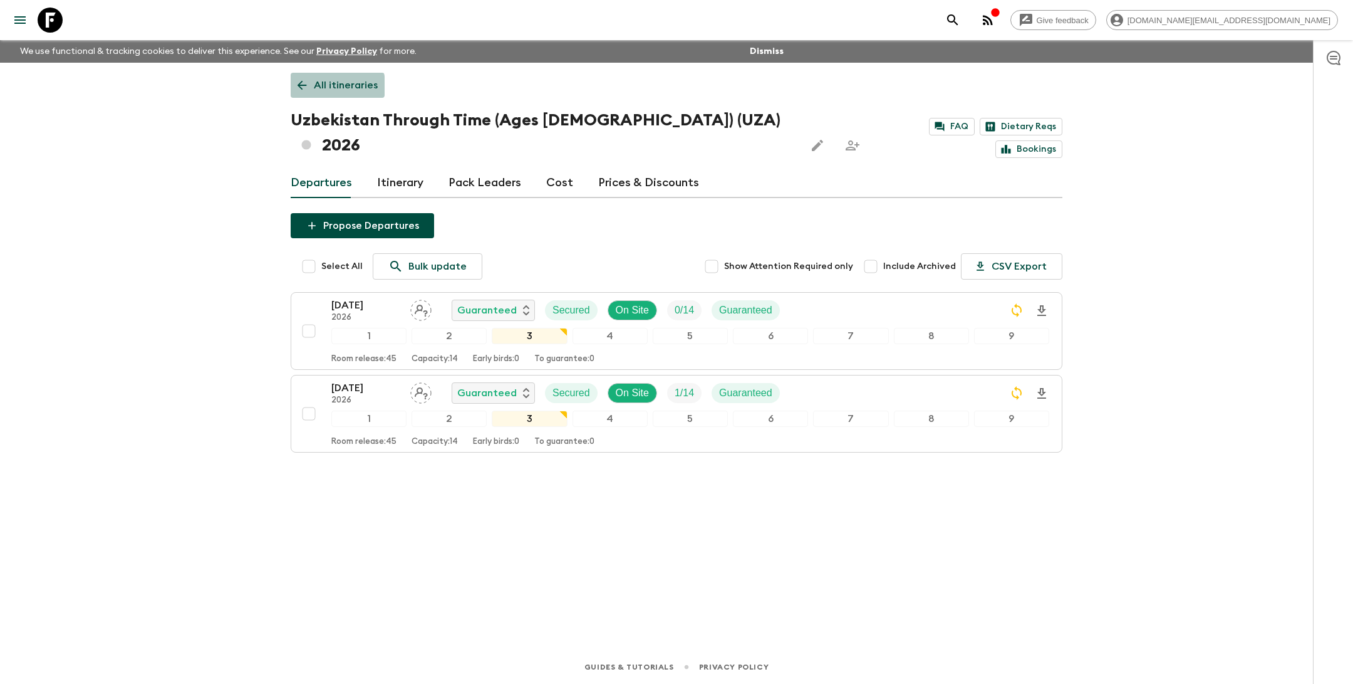
click at [311, 86] on link "All itineraries" at bounding box center [338, 85] width 94 height 25
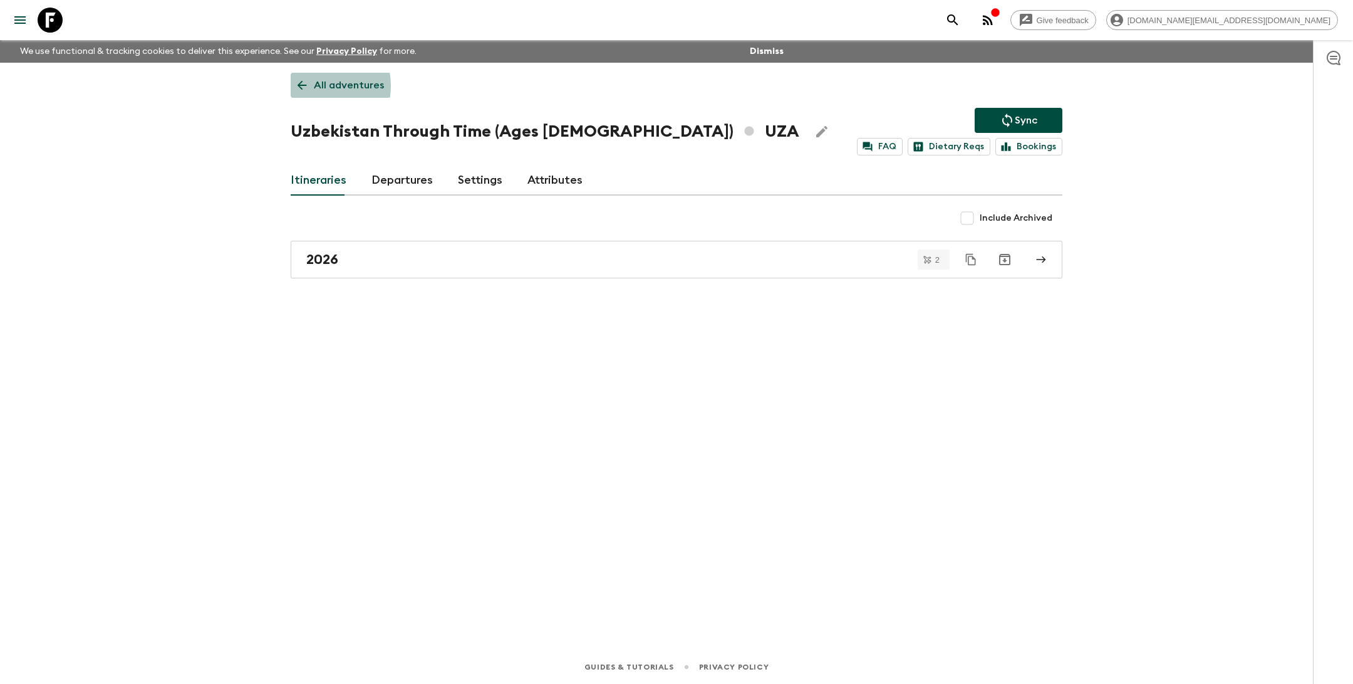
click at [311, 86] on link "All adventures" at bounding box center [341, 85] width 100 height 25
